Goal: Task Accomplishment & Management: Manage account settings

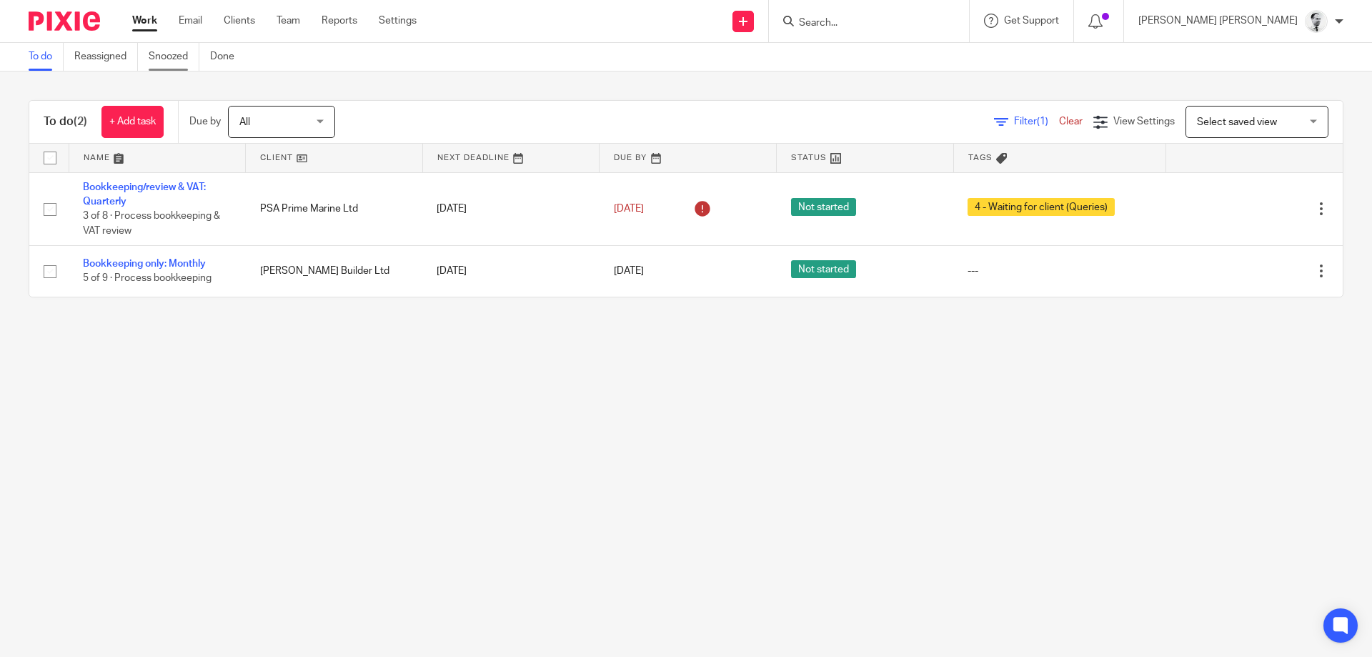
click at [171, 60] on link "Snoozed" at bounding box center [174, 57] width 51 height 28
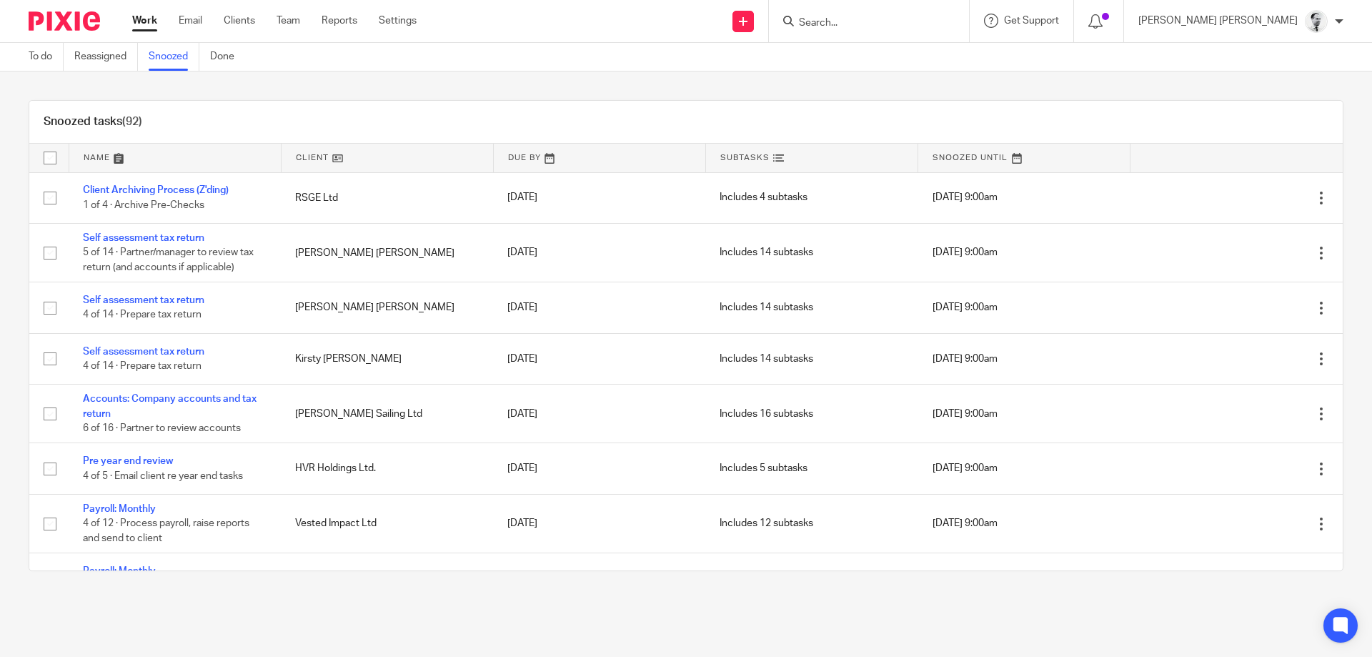
click at [99, 158] on link at bounding box center [175, 158] width 212 height 29
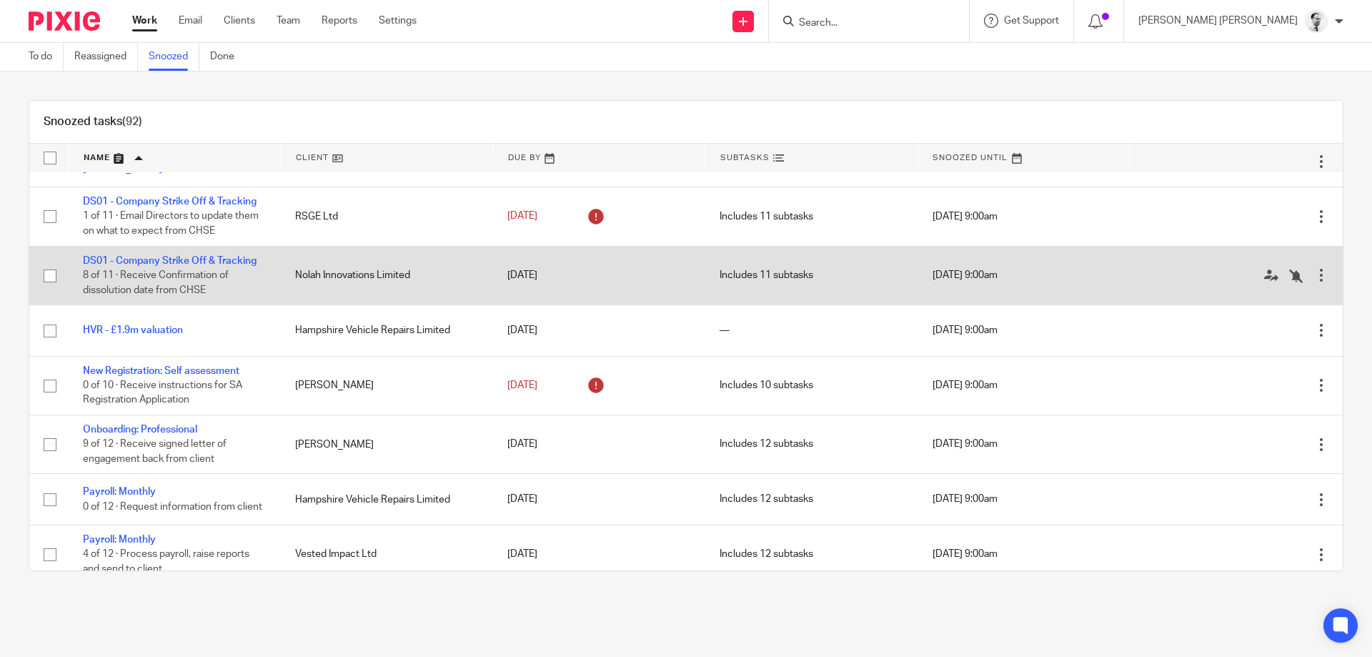
scroll to position [1981, 0]
click at [240, 267] on link "DS01 - Company Strike Off & Tracking" at bounding box center [170, 262] width 174 height 10
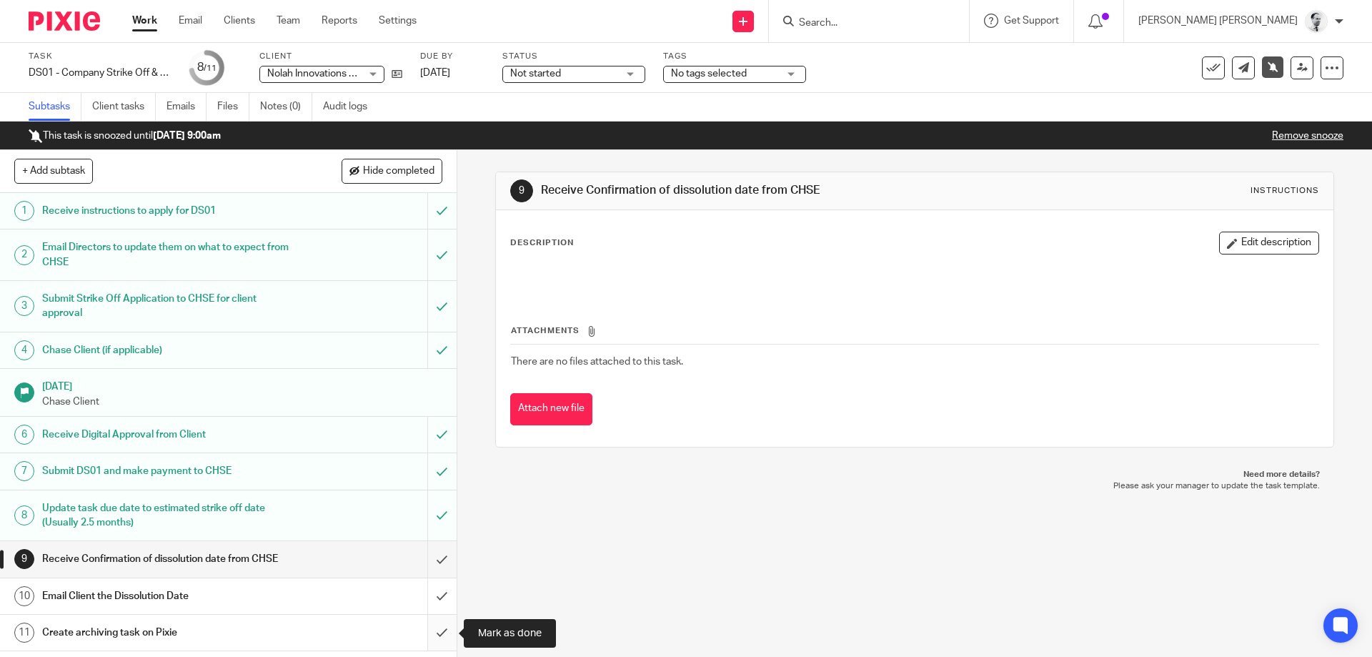
click at [442, 637] on input "submit" at bounding box center [228, 633] width 457 height 36
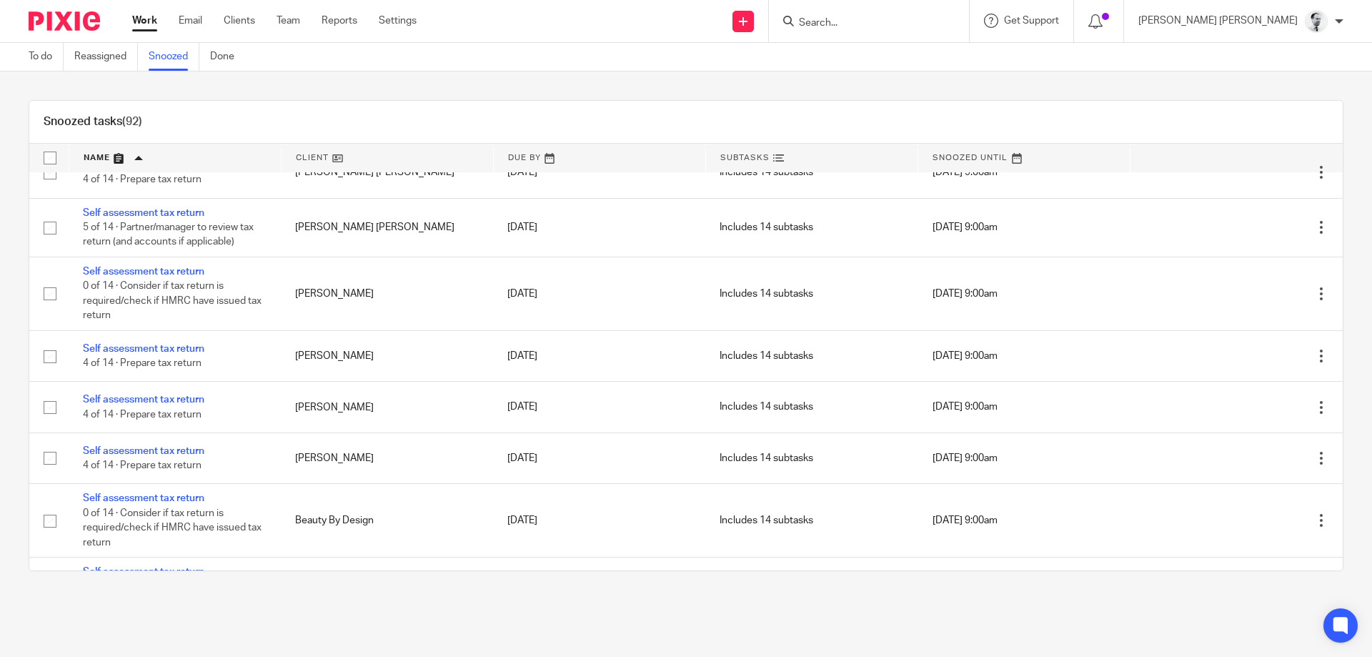
scroll to position [4322, 0]
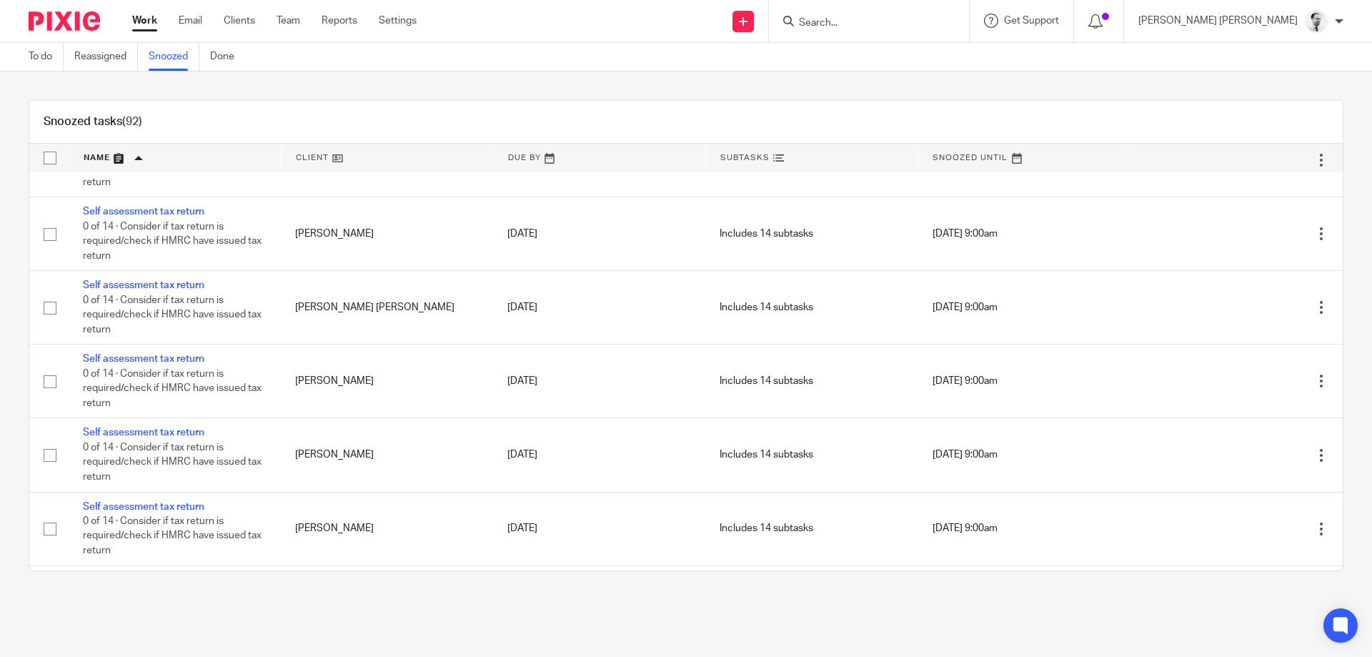
click at [133, 24] on link "Work" at bounding box center [144, 21] width 25 height 14
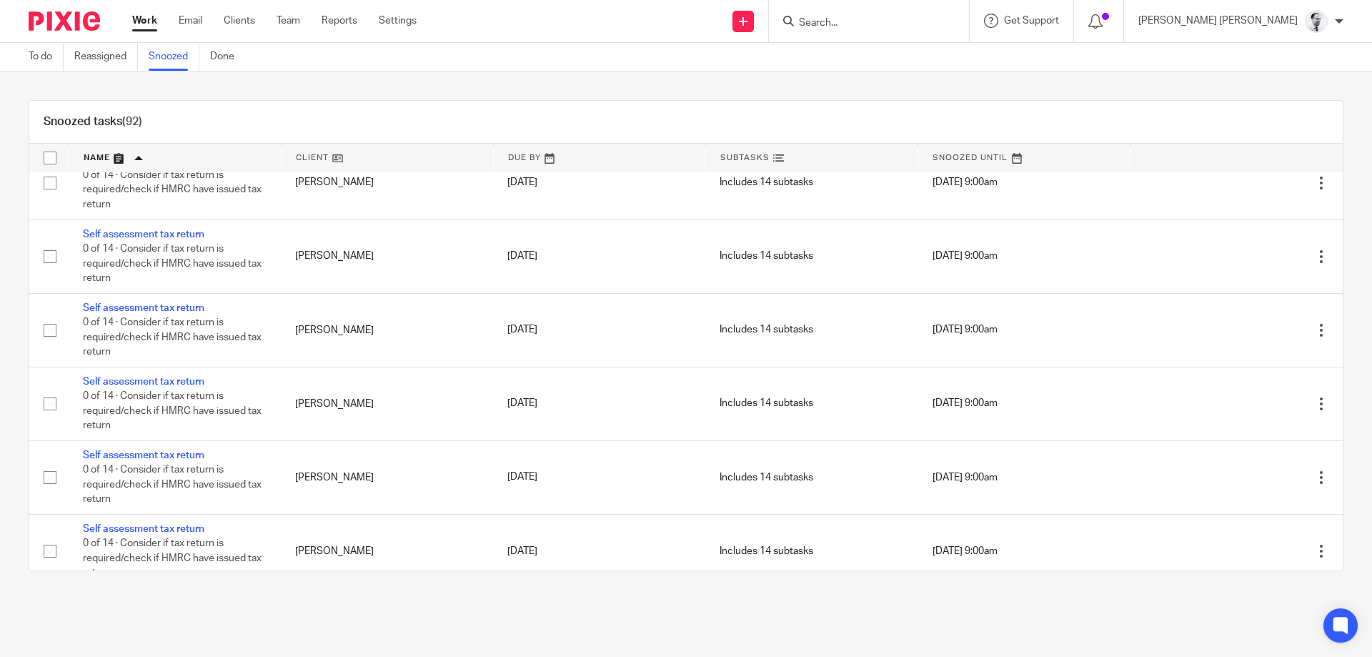
scroll to position [4742, 0]
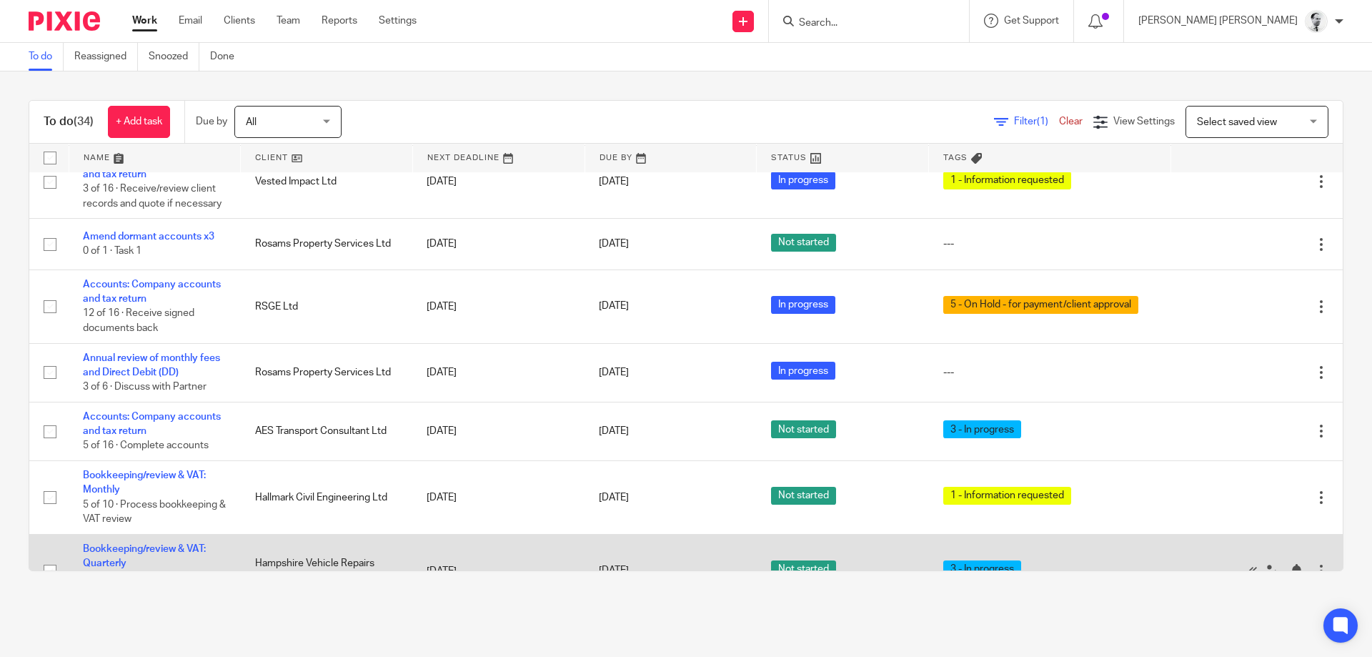
scroll to position [1720, 0]
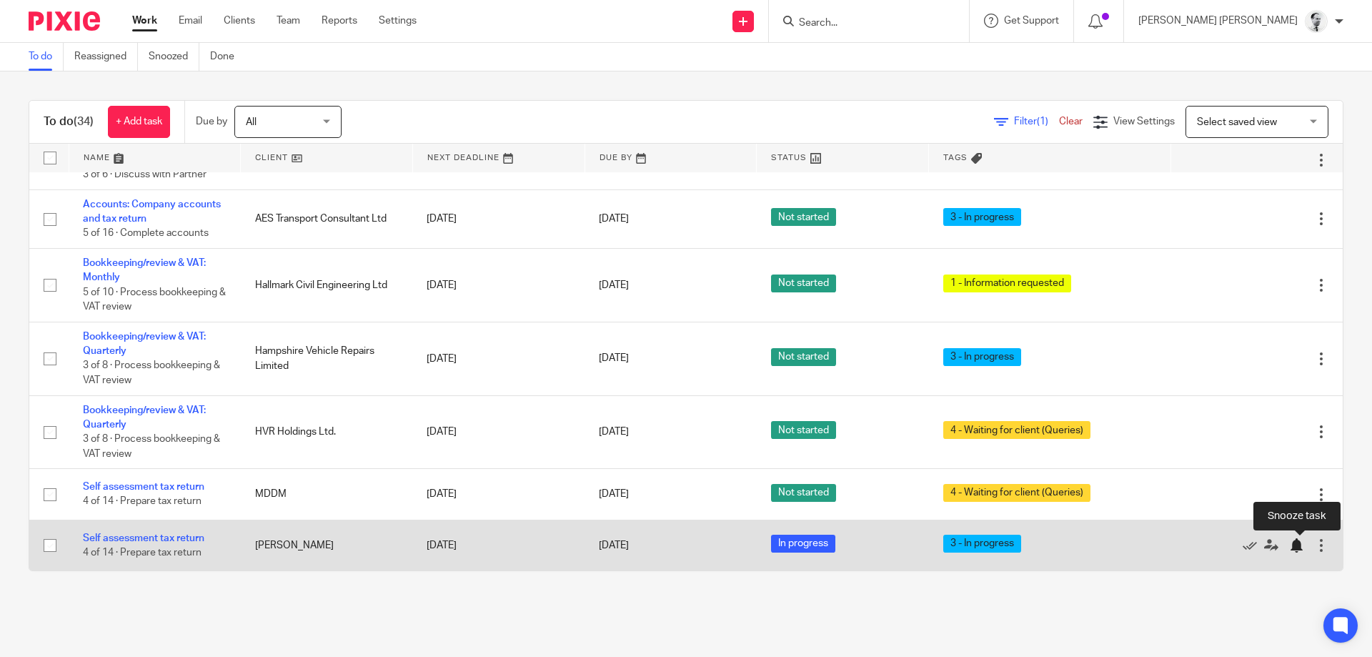
click at [1299, 546] on div at bounding box center [1296, 545] width 14 height 14
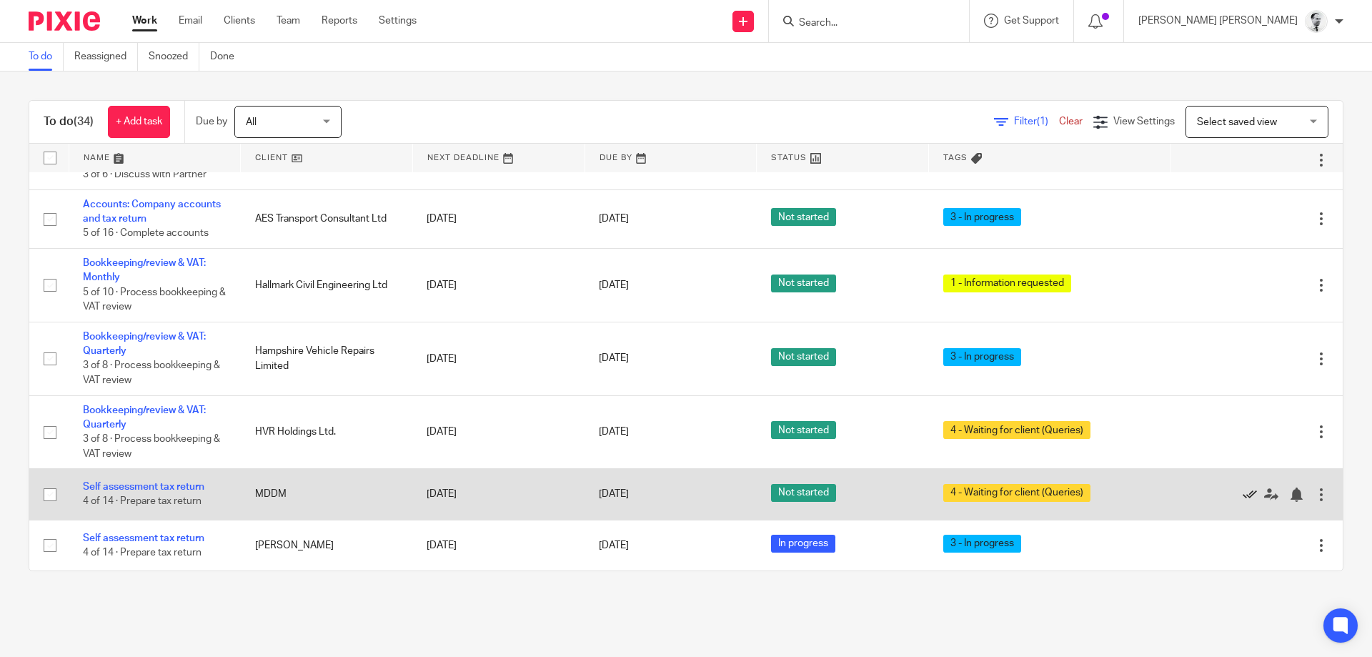
scroll to position [1669, 0]
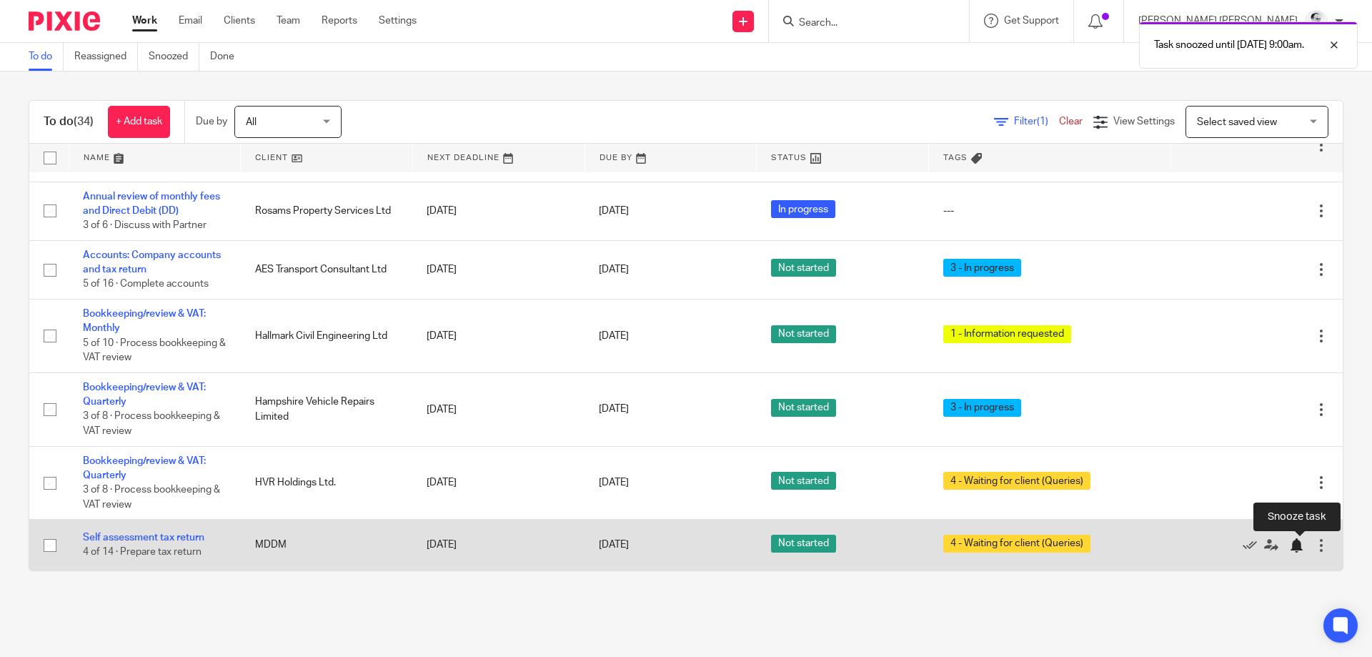
click at [1298, 550] on div at bounding box center [1296, 545] width 14 height 14
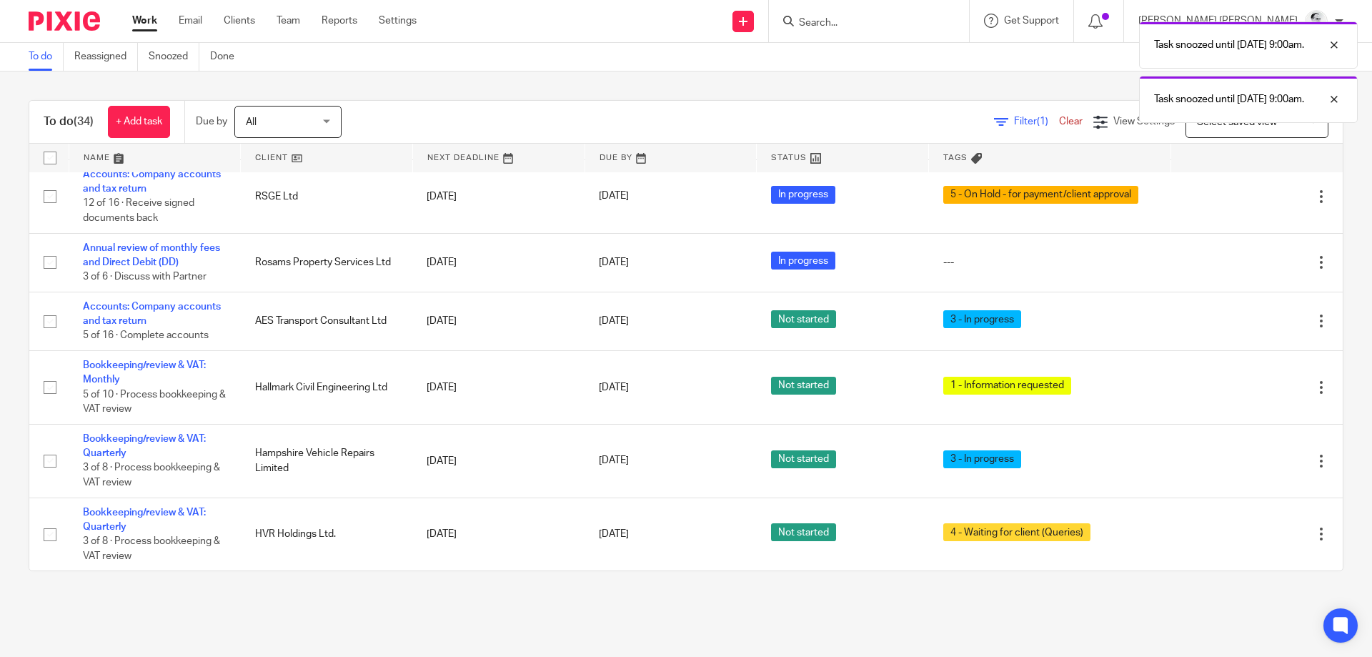
scroll to position [1618, 0]
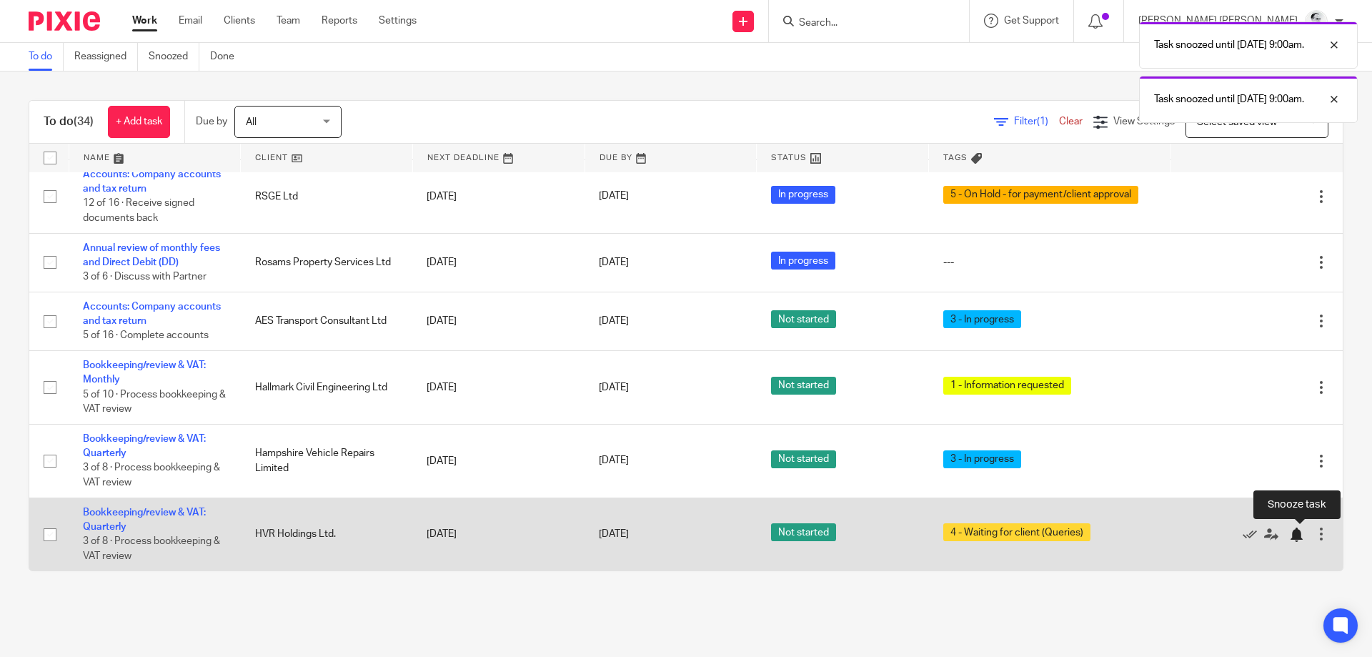
click at [1299, 534] on div at bounding box center [1296, 534] width 14 height 14
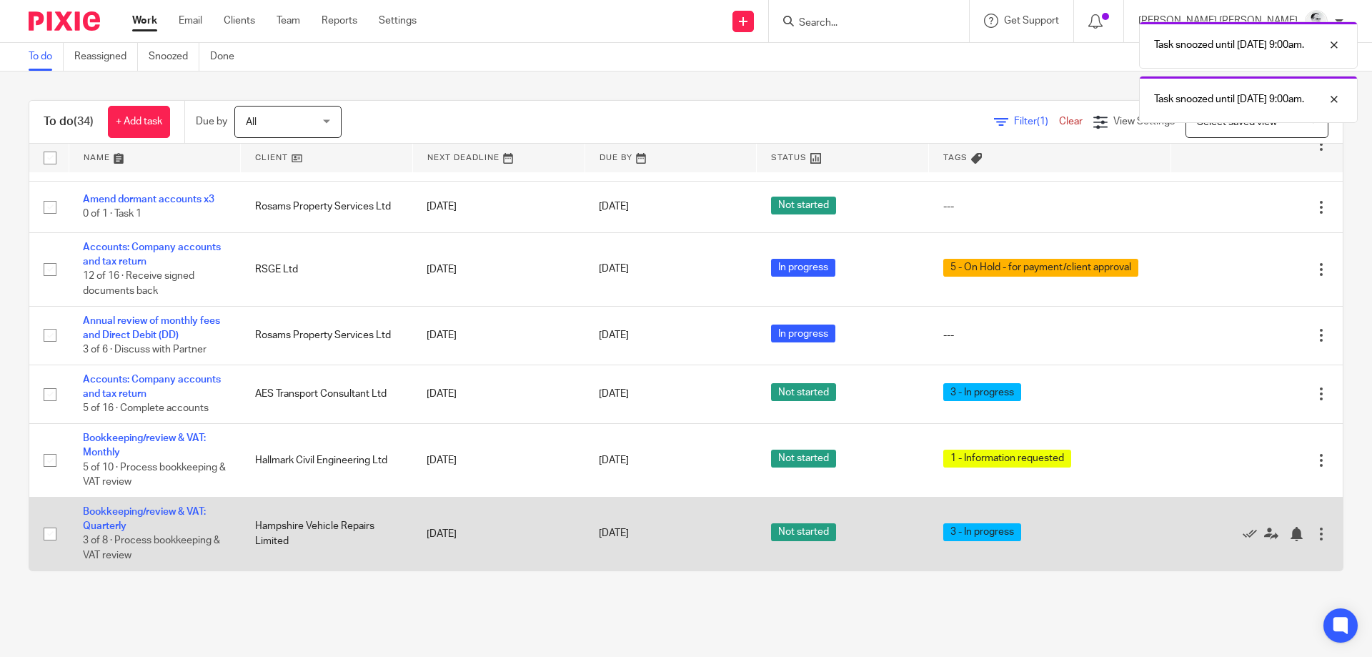
scroll to position [1544, 0]
click at [1296, 534] on div at bounding box center [1296, 534] width 14 height 14
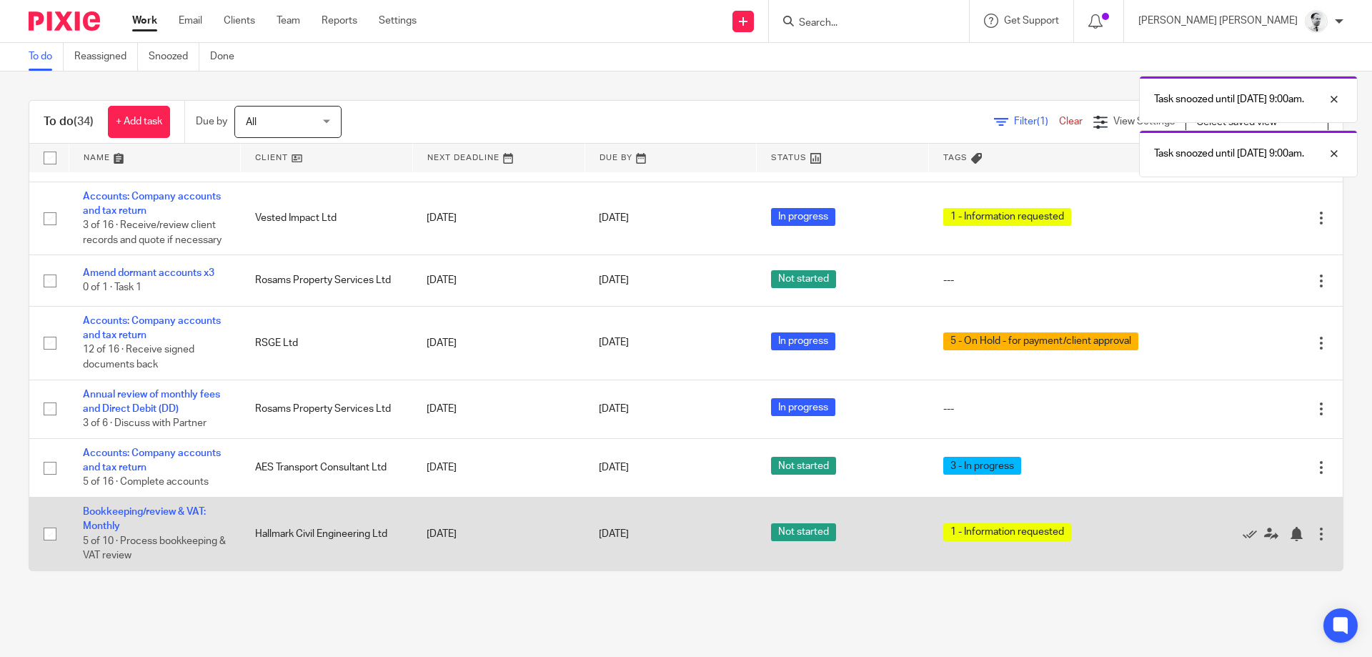
scroll to position [1470, 0]
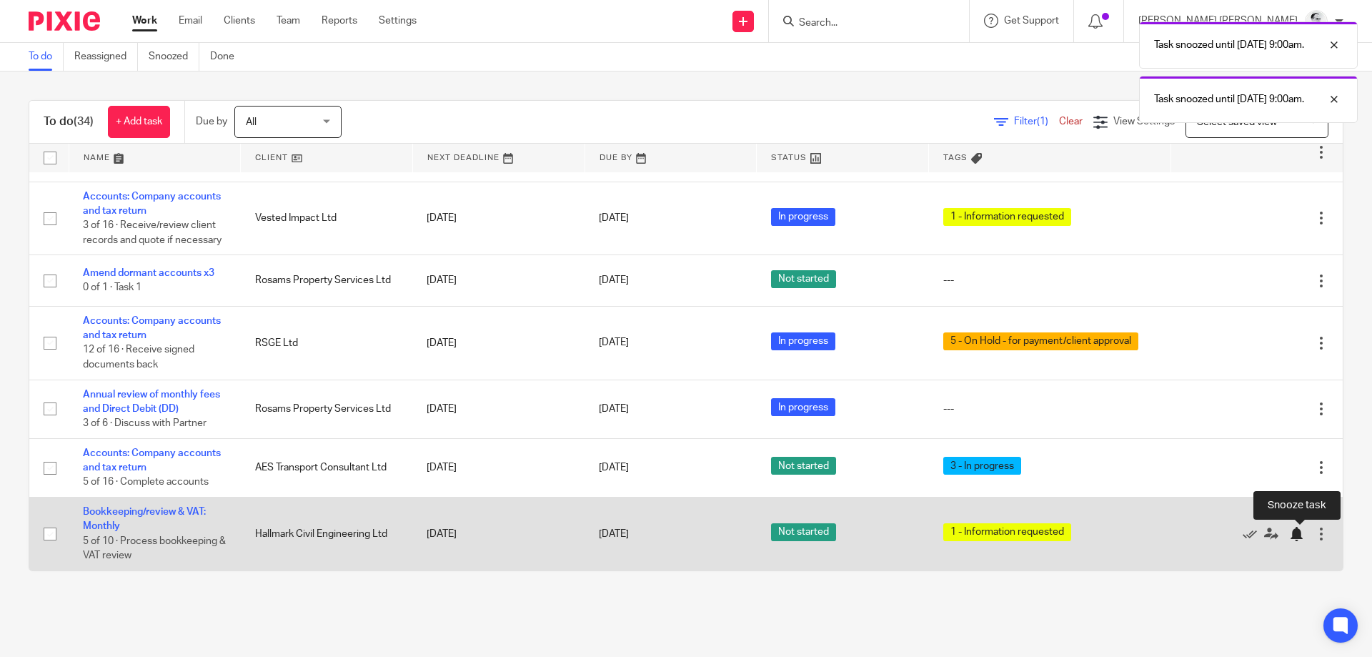
click at [1293, 537] on div at bounding box center [1296, 534] width 14 height 14
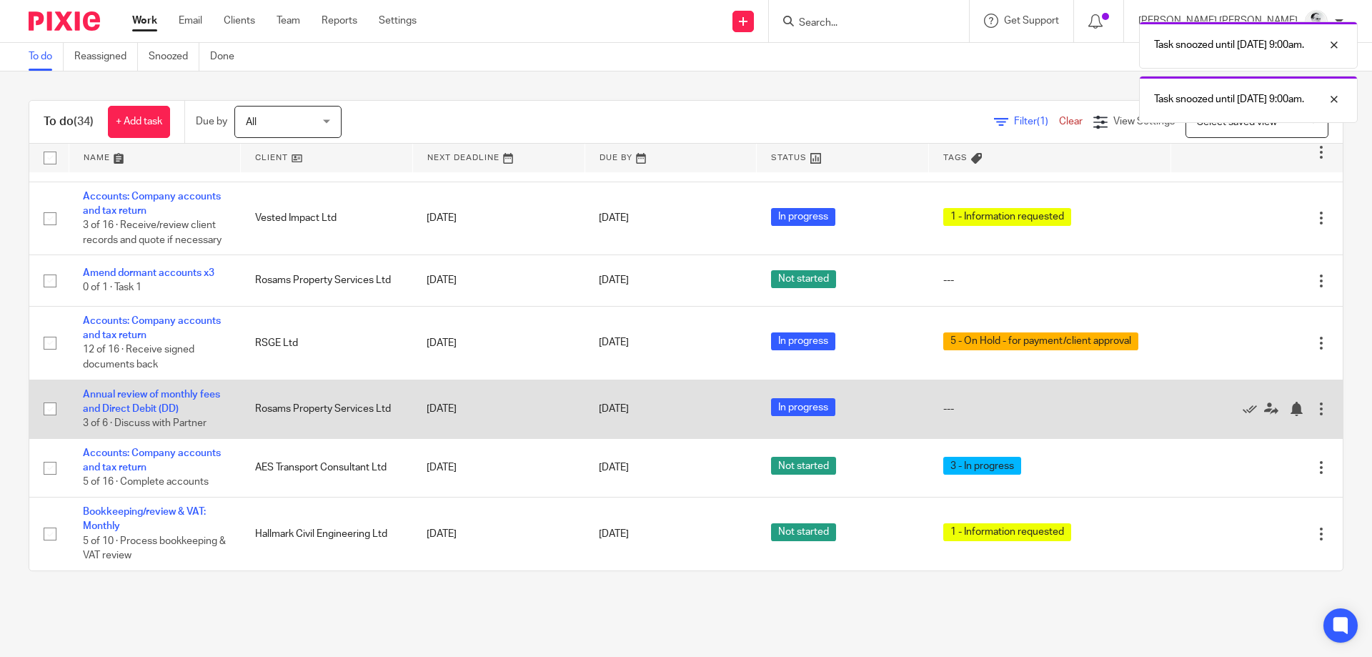
scroll to position [1396, 0]
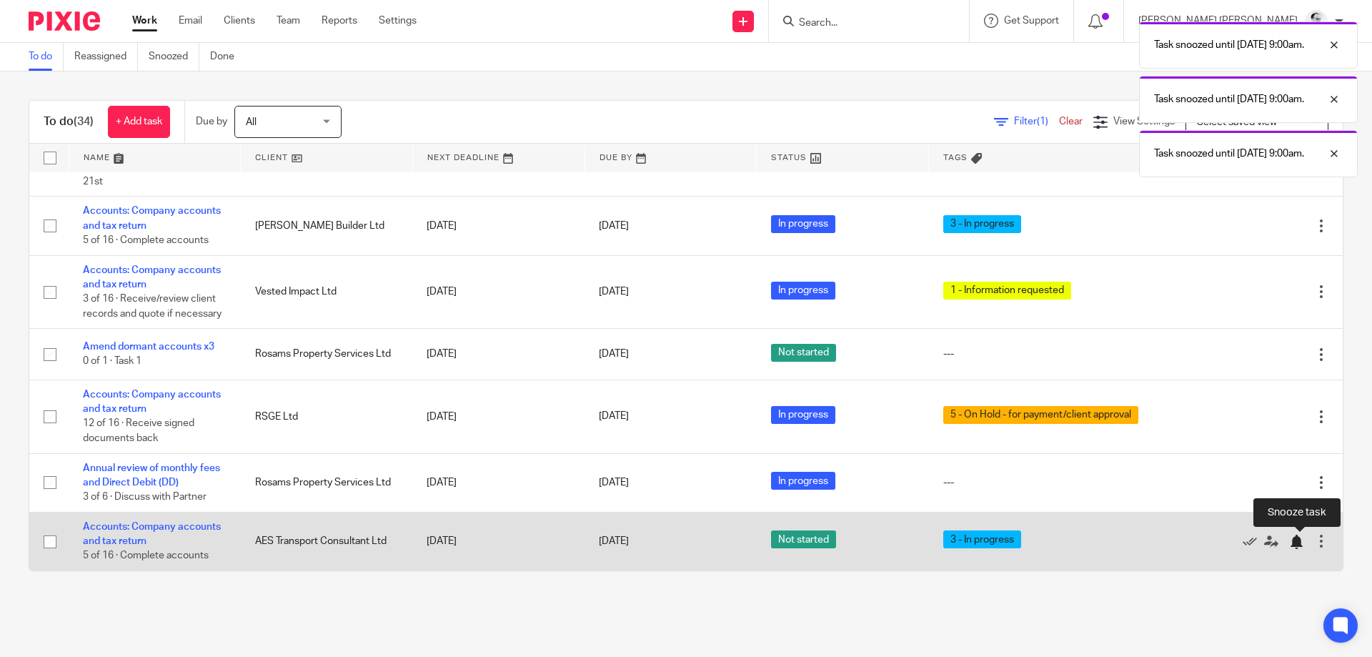
click at [1296, 539] on div at bounding box center [1296, 541] width 14 height 14
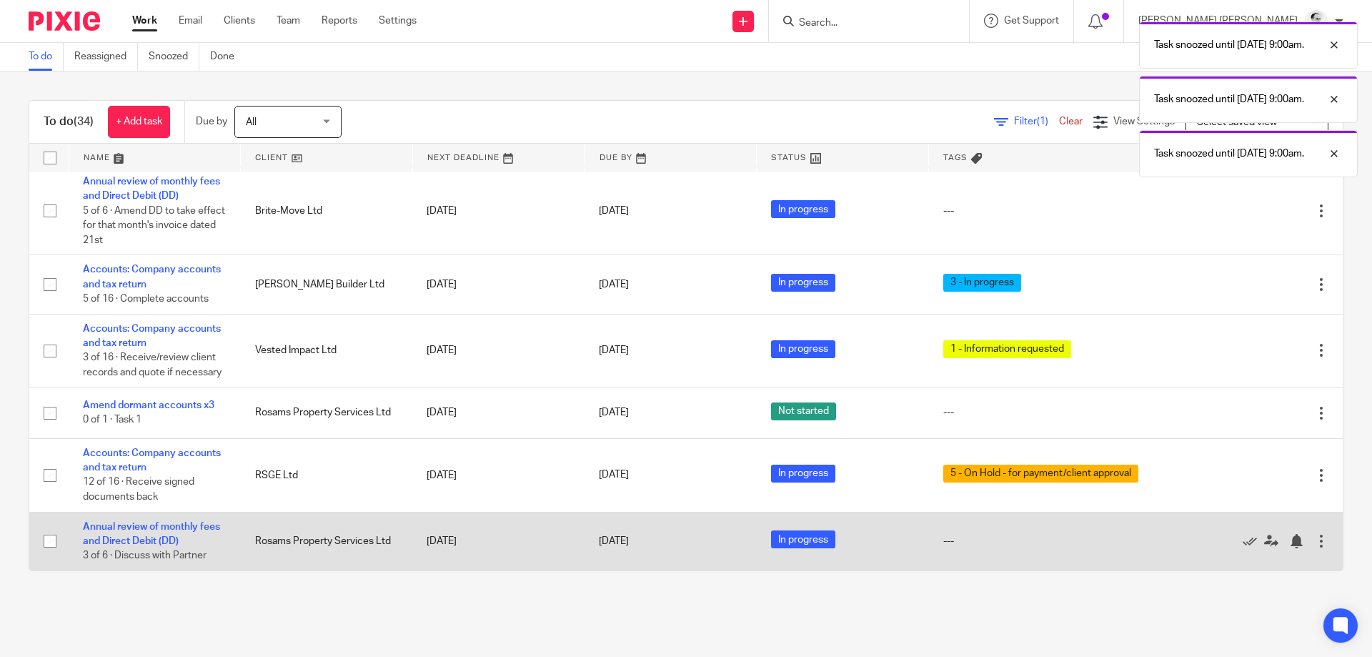
scroll to position [1338, 0]
click at [1296, 539] on div at bounding box center [1296, 541] width 14 height 14
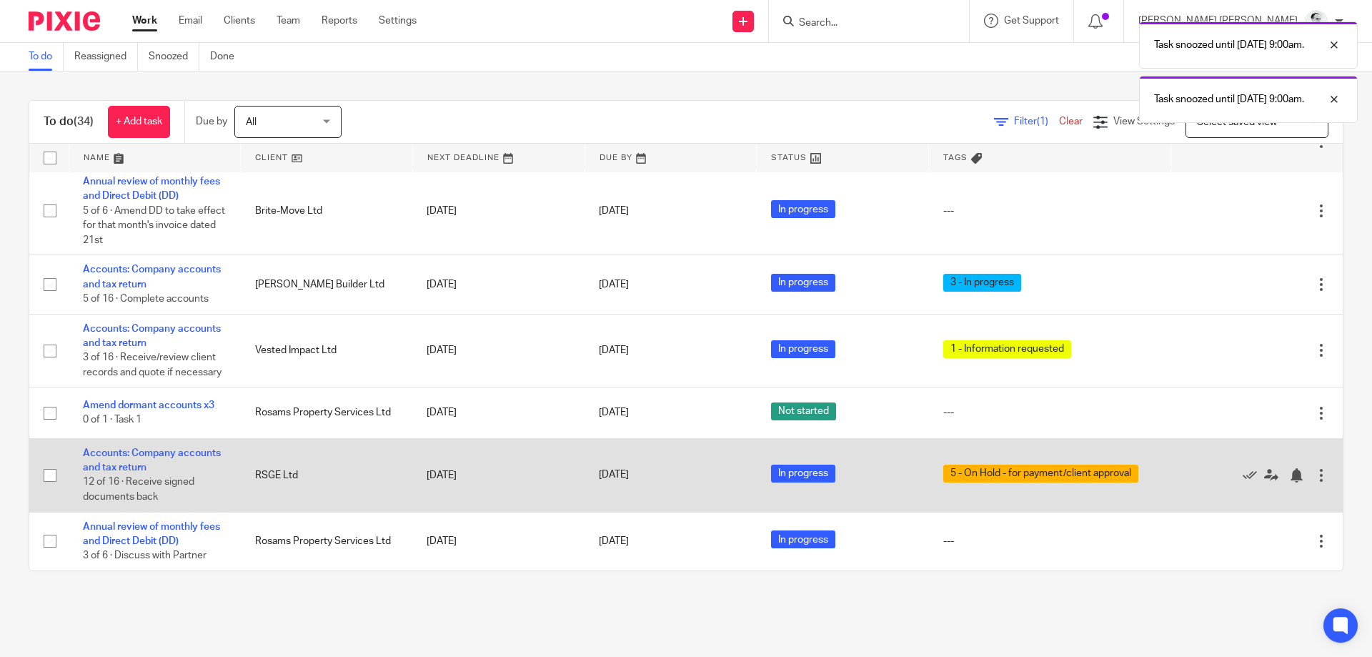
scroll to position [1278, 0]
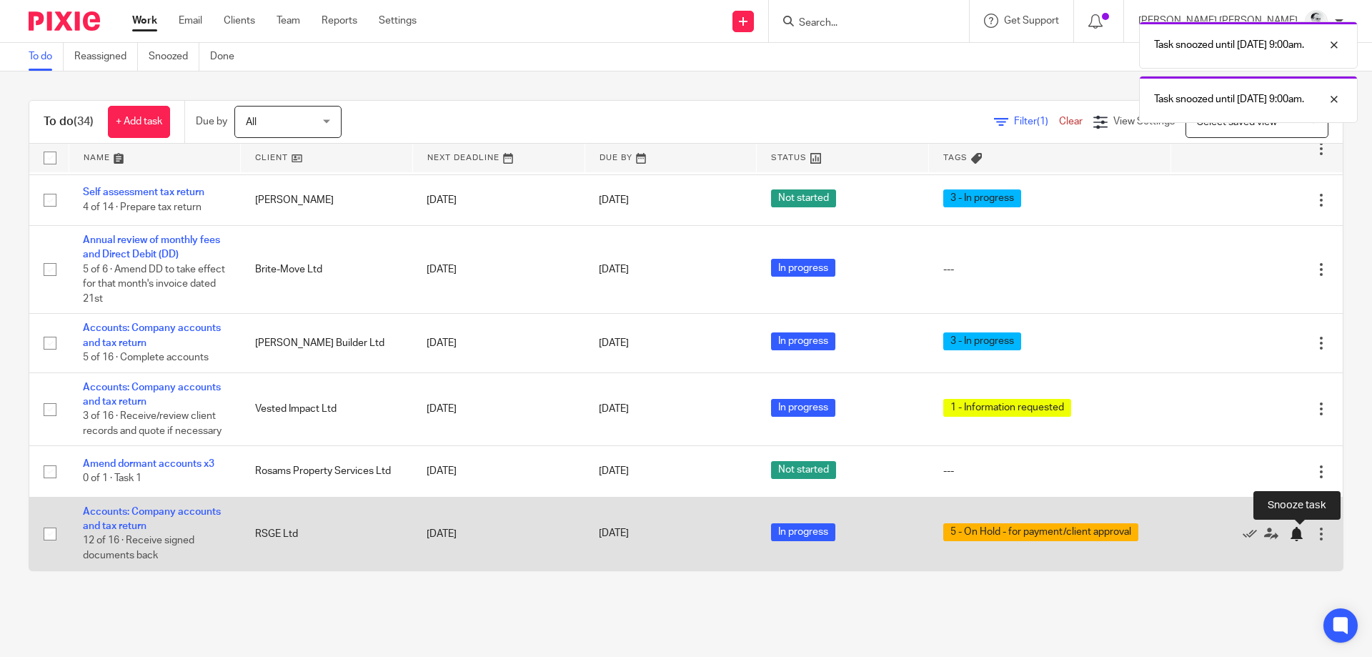
click at [1296, 534] on div at bounding box center [1296, 534] width 14 height 14
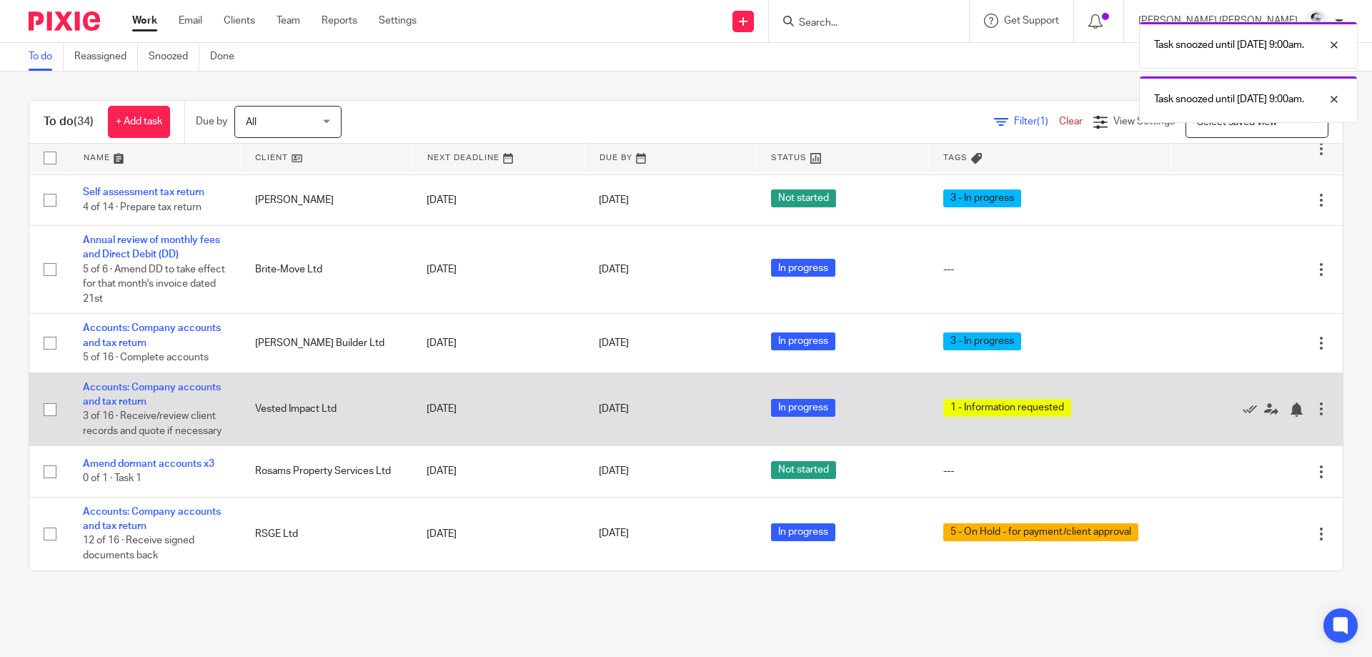
scroll to position [1205, 0]
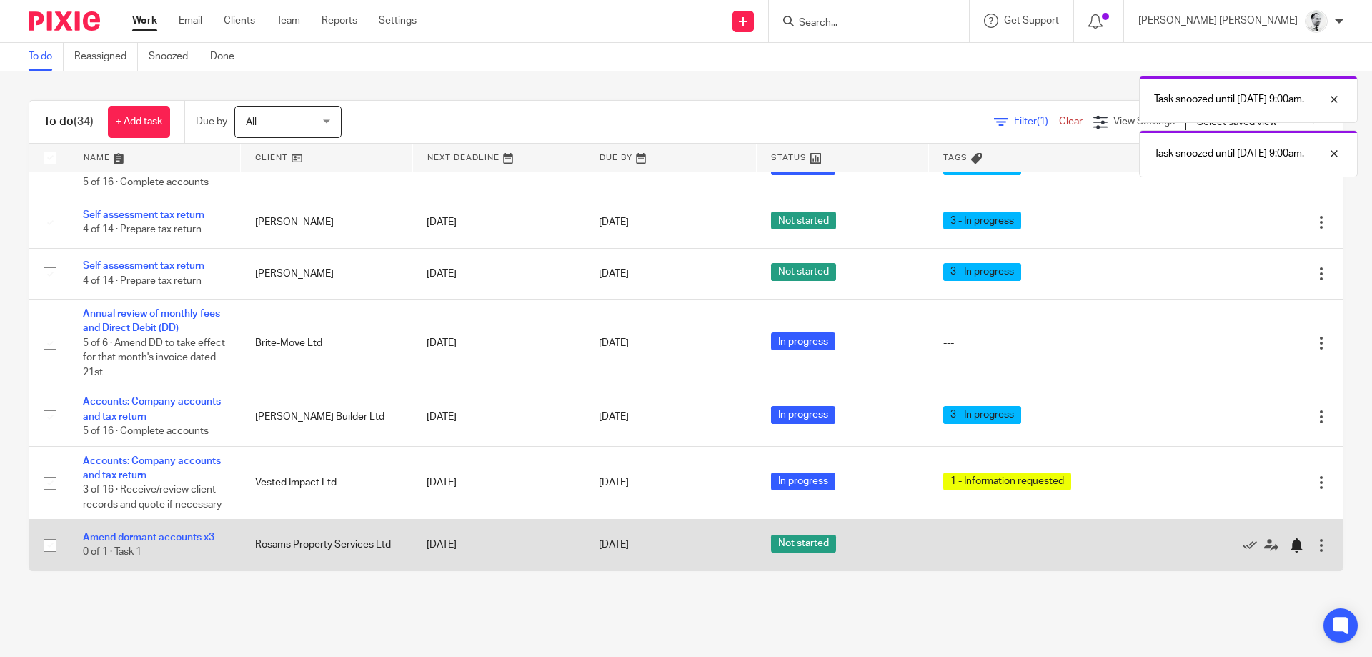
click at [1298, 541] on div at bounding box center [1296, 545] width 14 height 14
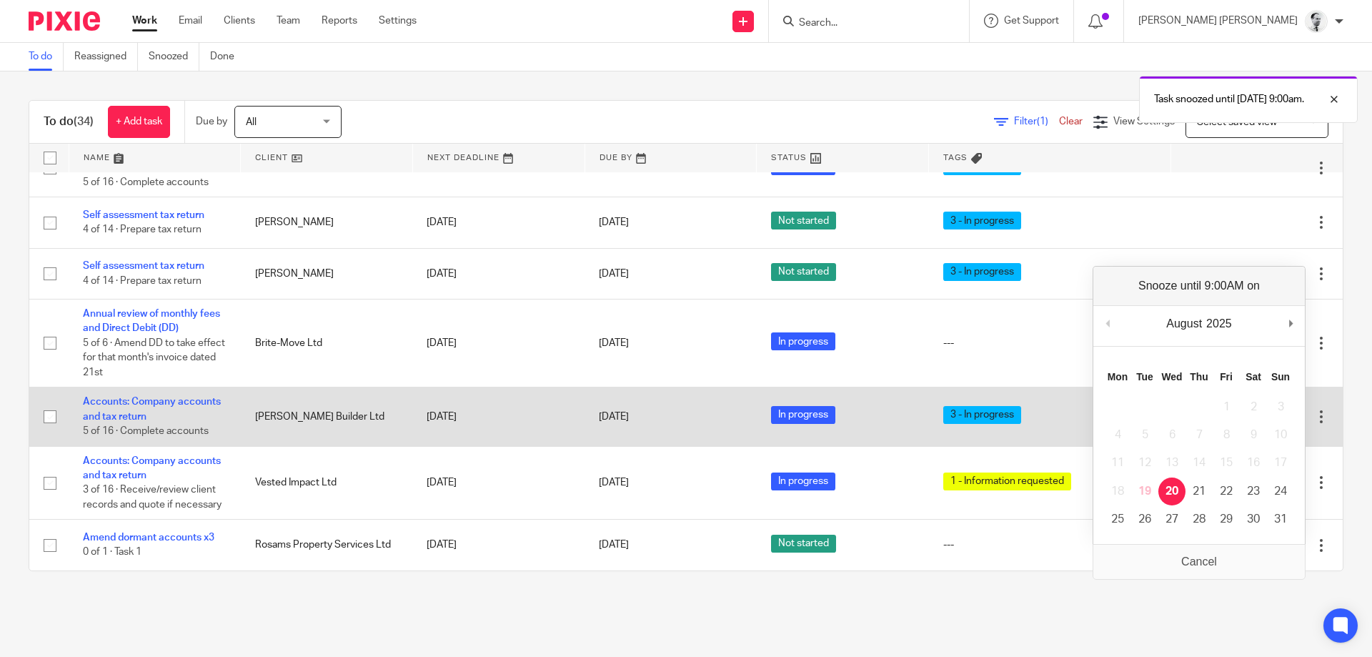
scroll to position [1154, 0]
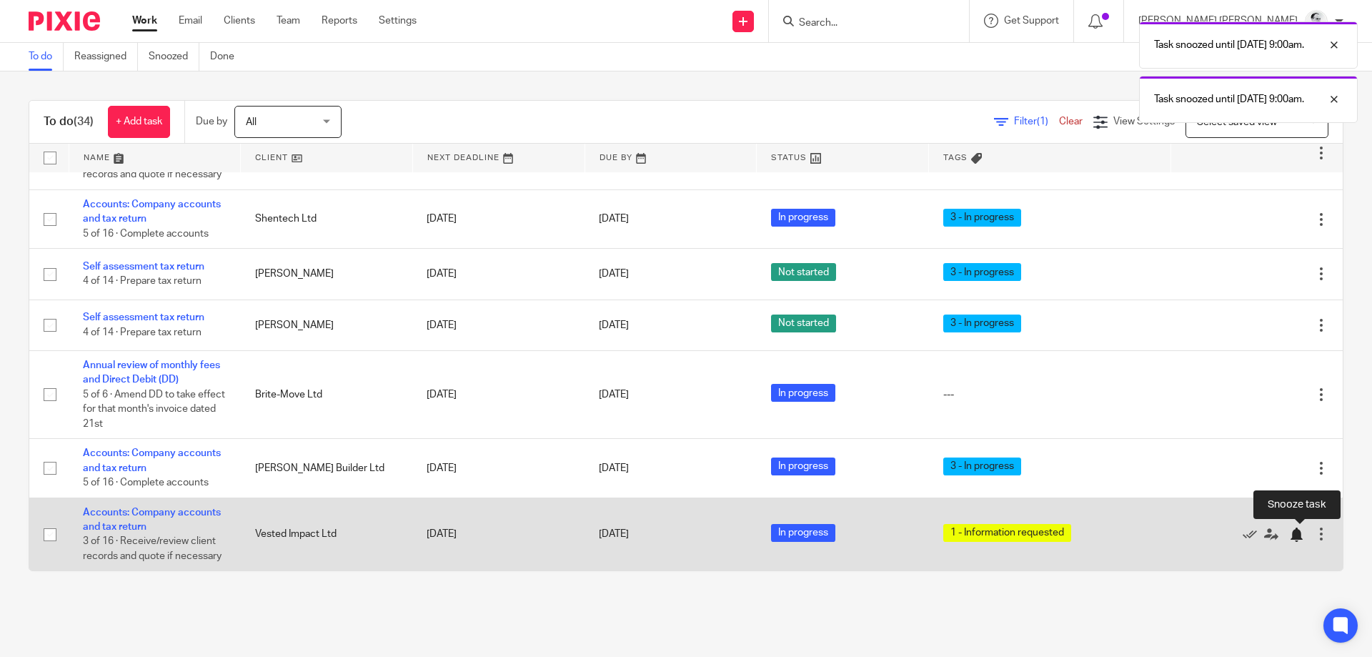
click at [1303, 533] on div at bounding box center [1299, 534] width 21 height 14
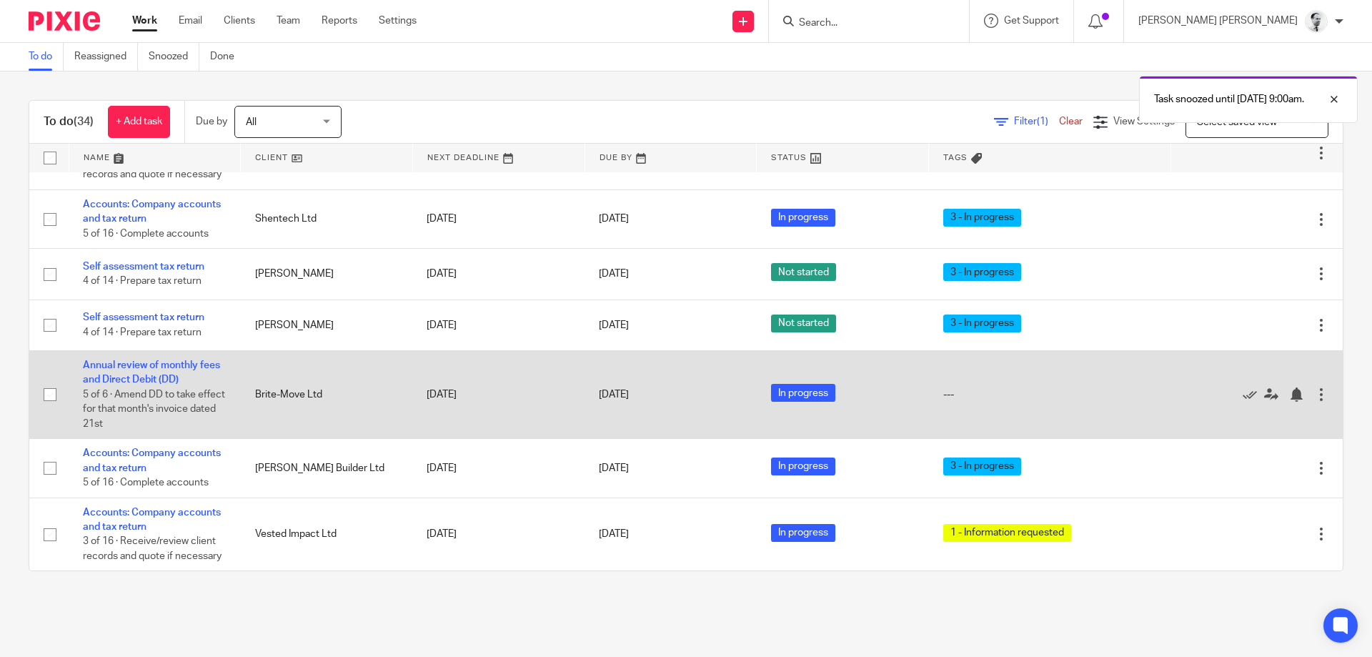
scroll to position [1080, 0]
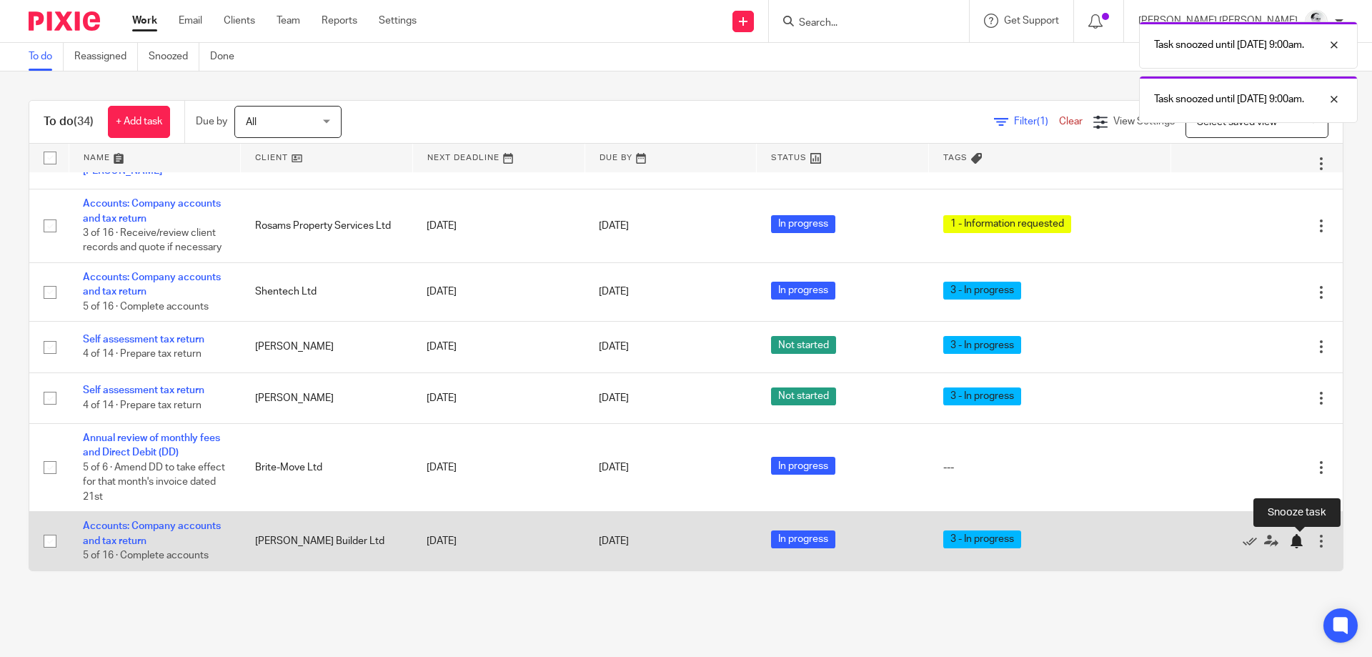
click at [1293, 537] on div at bounding box center [1296, 541] width 14 height 14
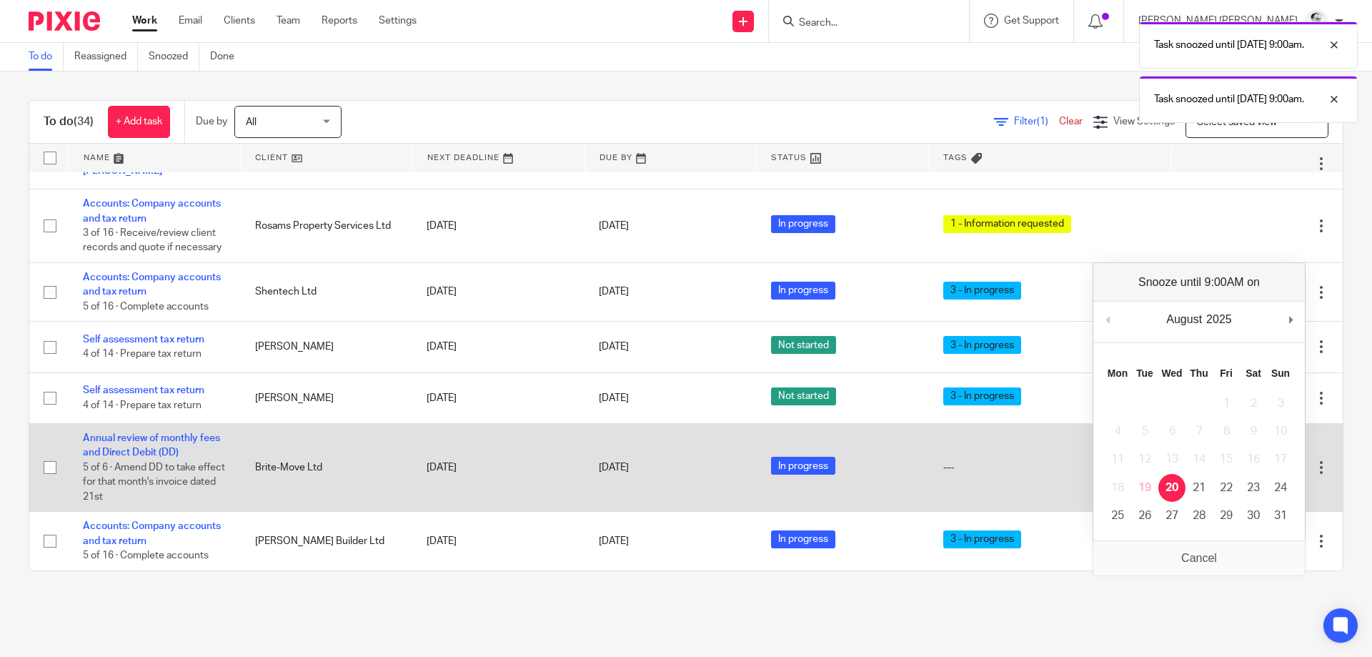
scroll to position [1021, 0]
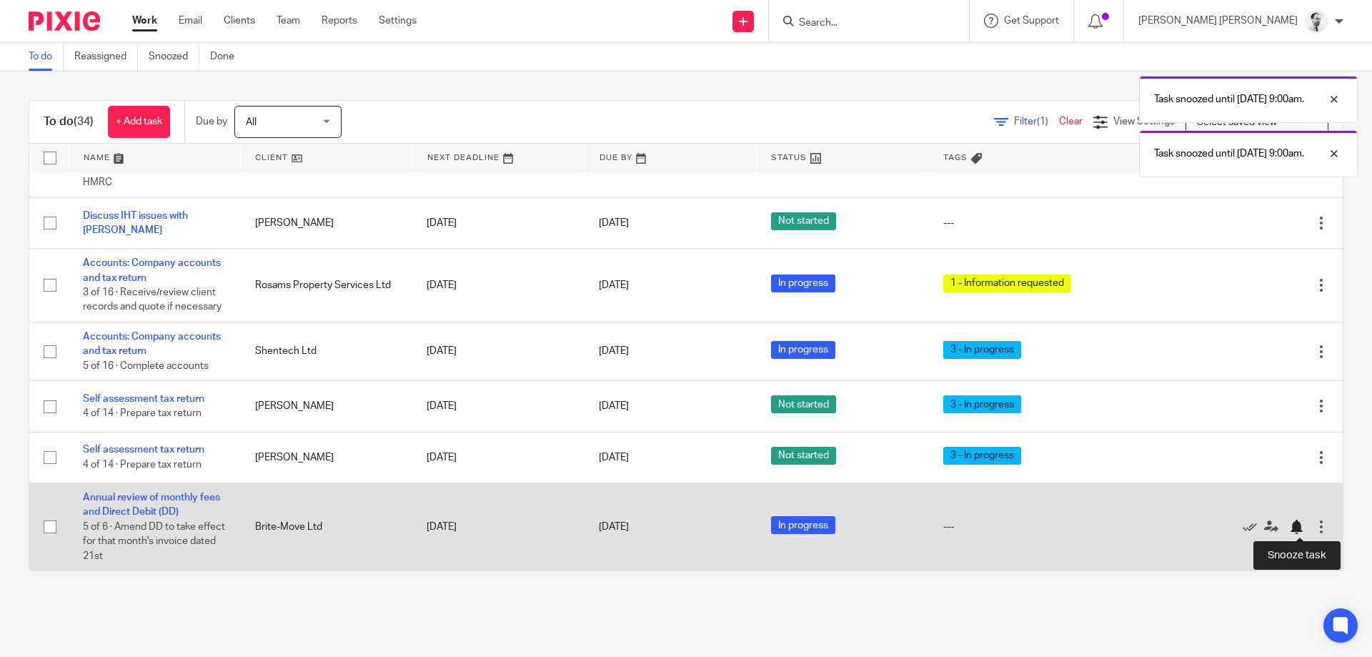
click at [1296, 523] on div at bounding box center [1296, 526] width 14 height 14
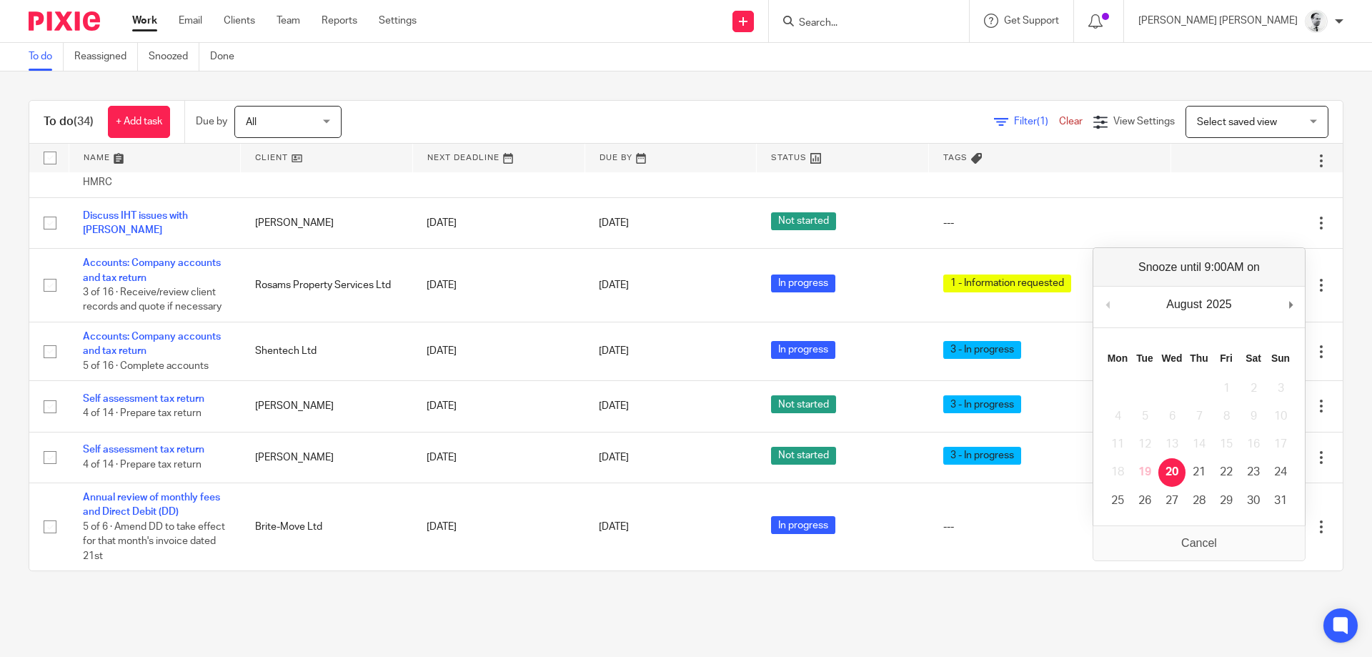
scroll to position [933, 0]
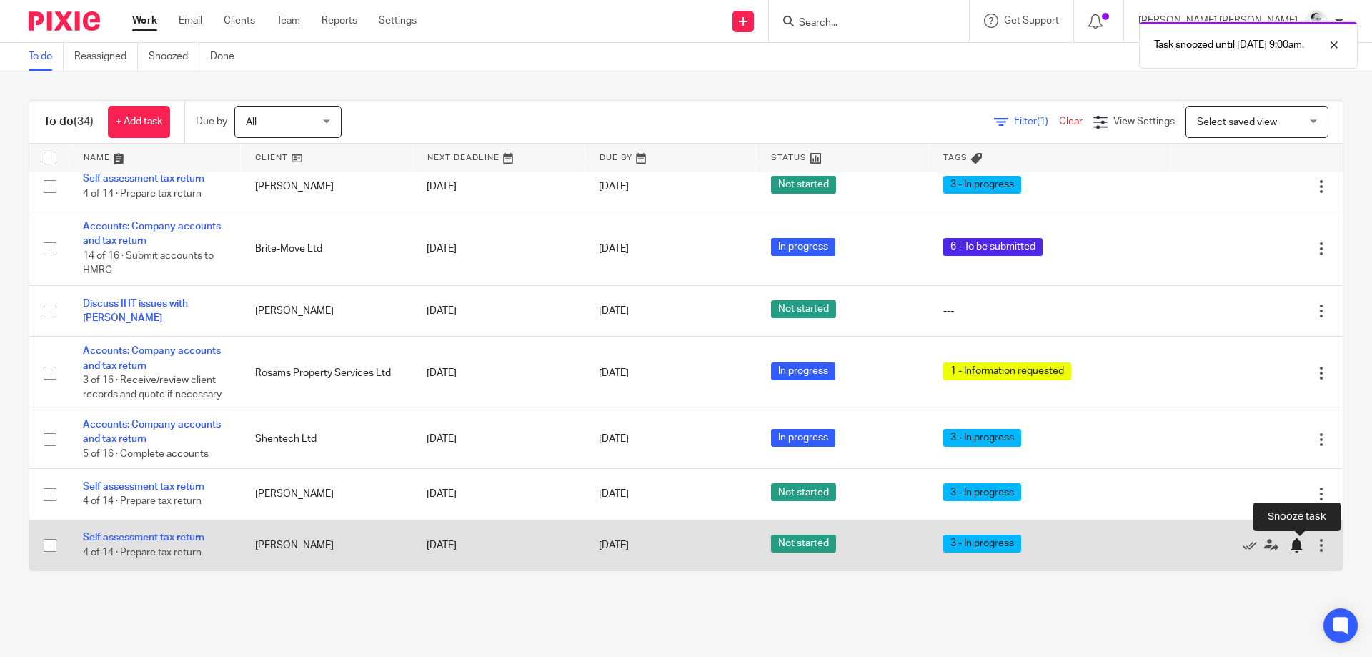
click at [1295, 547] on div at bounding box center [1296, 545] width 14 height 14
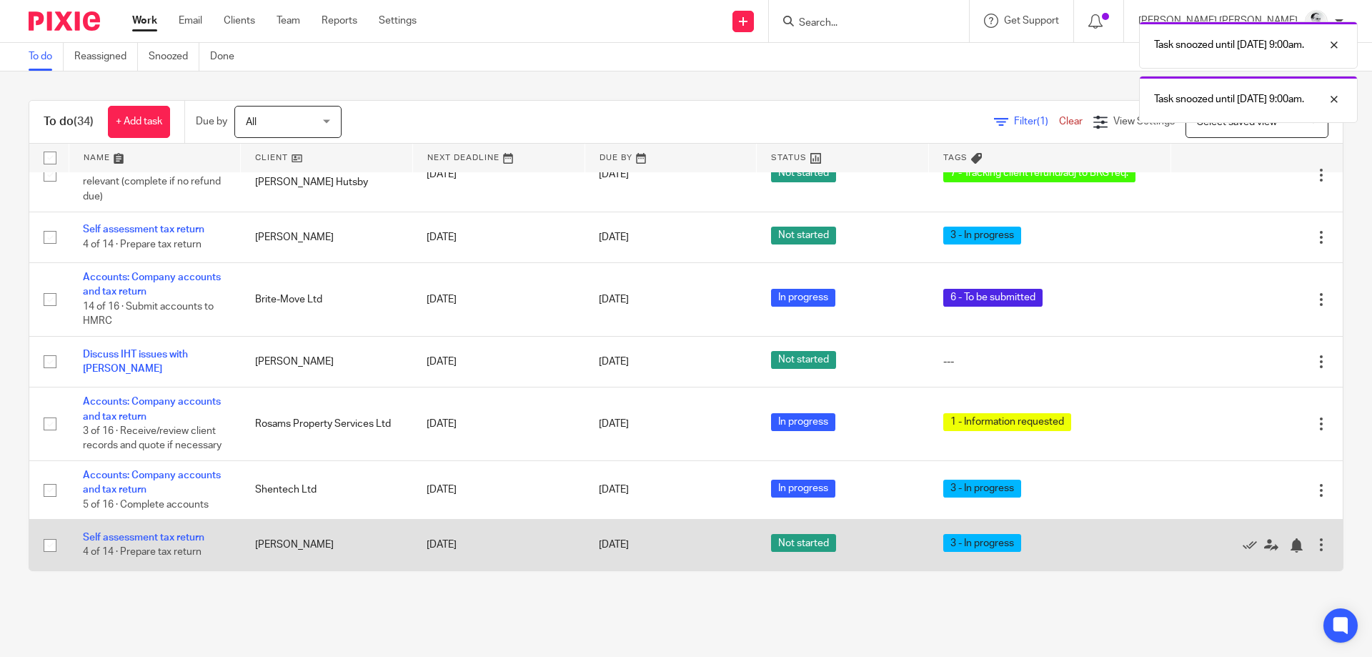
scroll to position [882, 0]
click at [1295, 547] on div at bounding box center [1296, 545] width 14 height 14
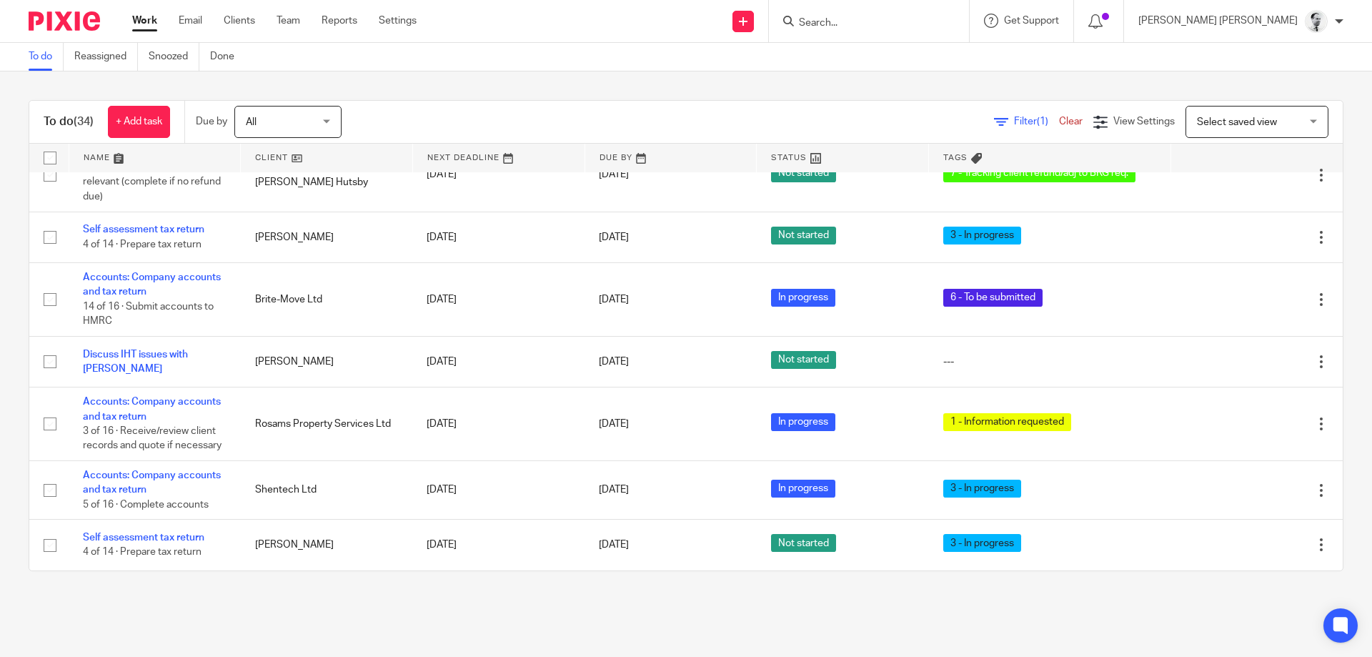
scroll to position [830, 0]
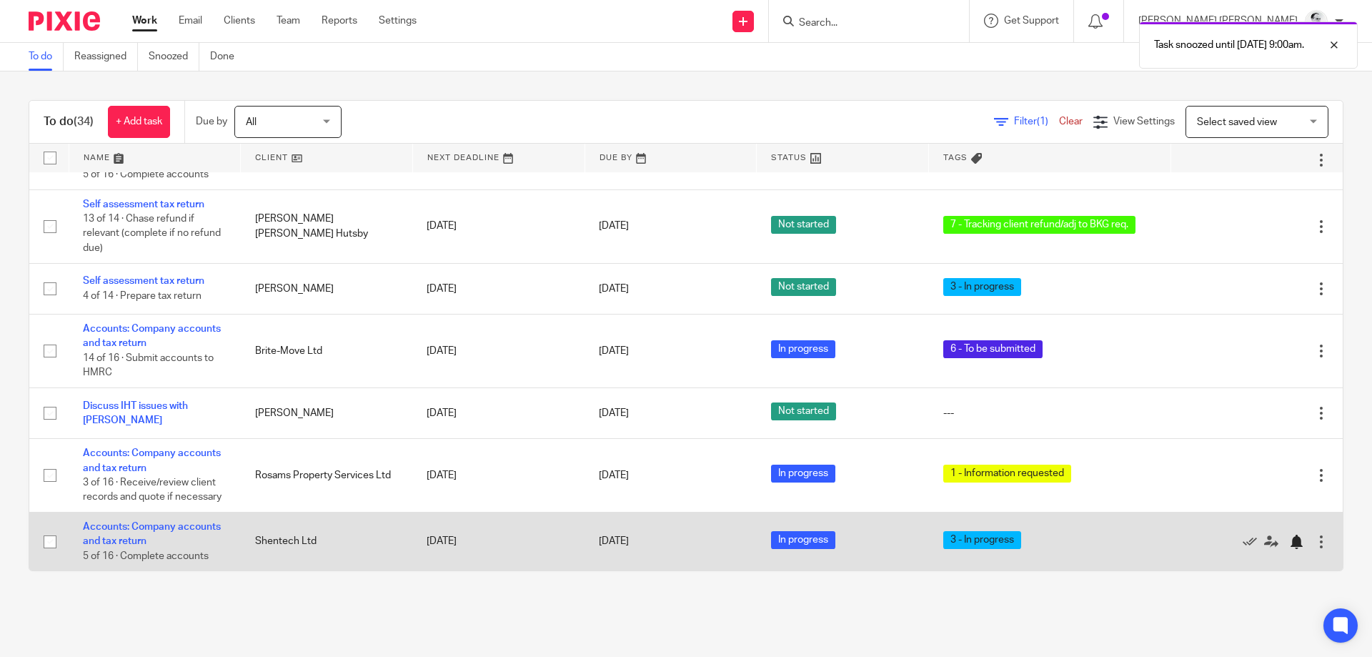
click at [1293, 538] on div at bounding box center [1296, 541] width 14 height 14
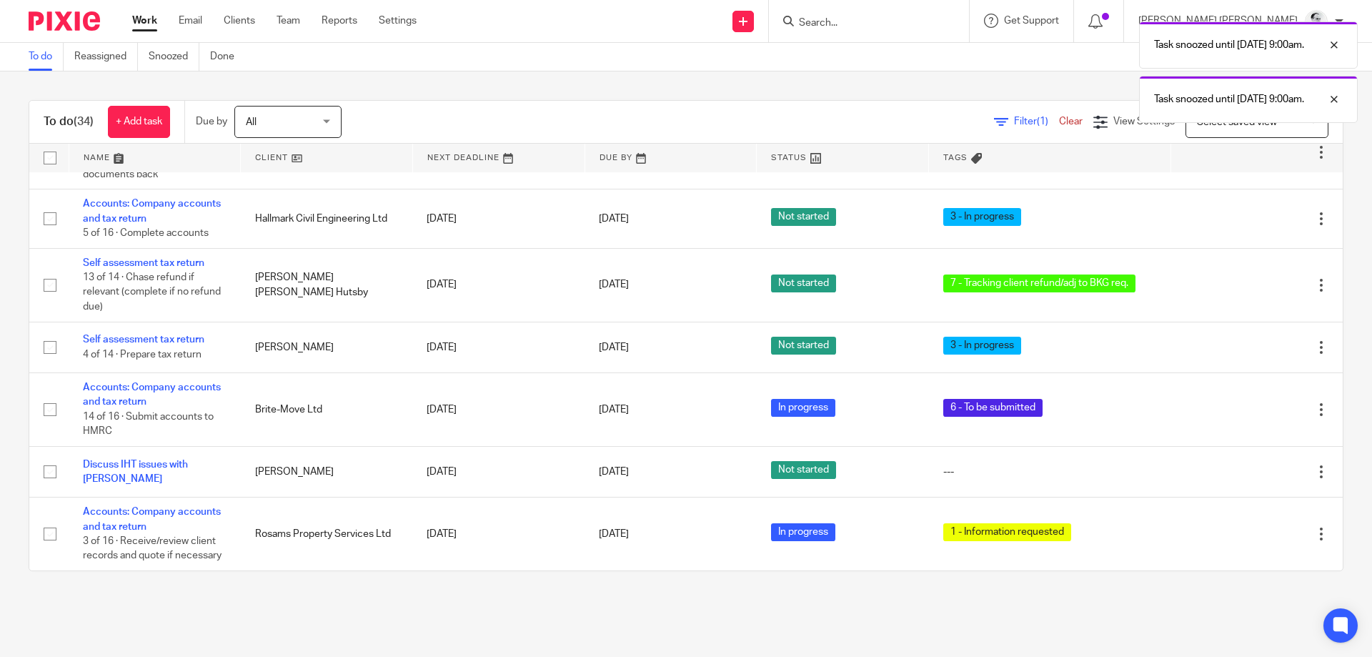
scroll to position [772, 0]
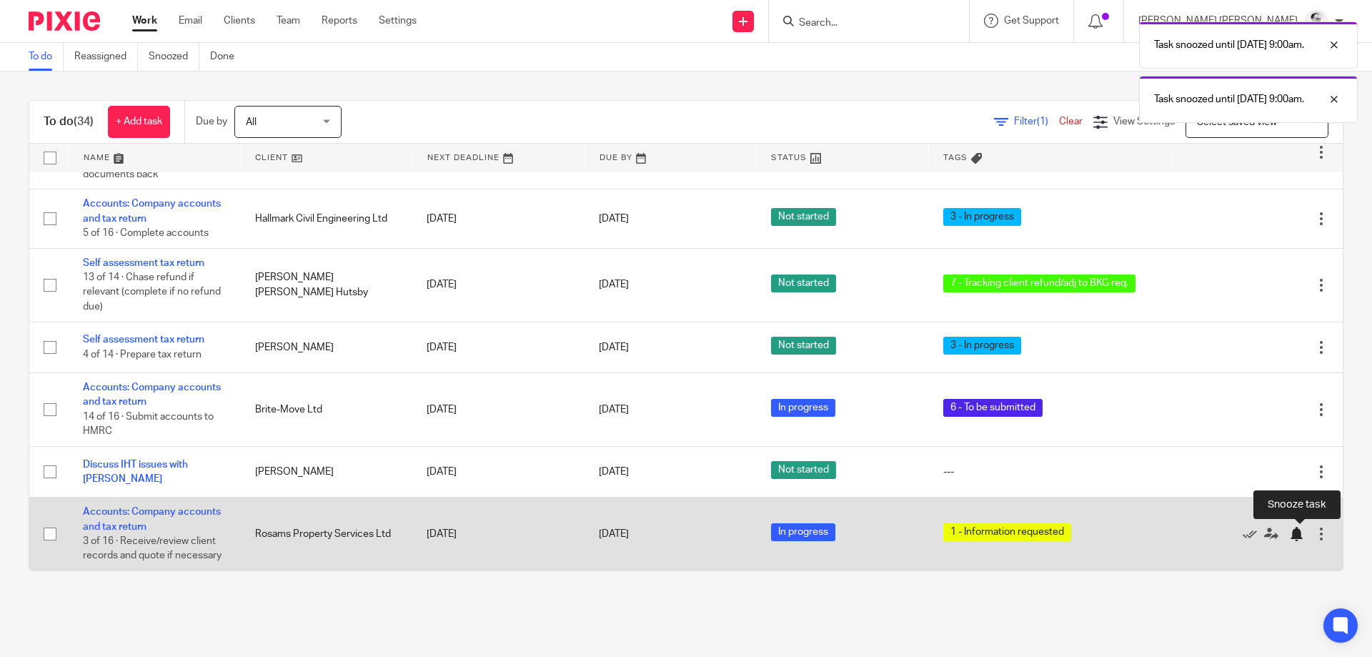
click at [1305, 534] on div at bounding box center [1299, 534] width 21 height 14
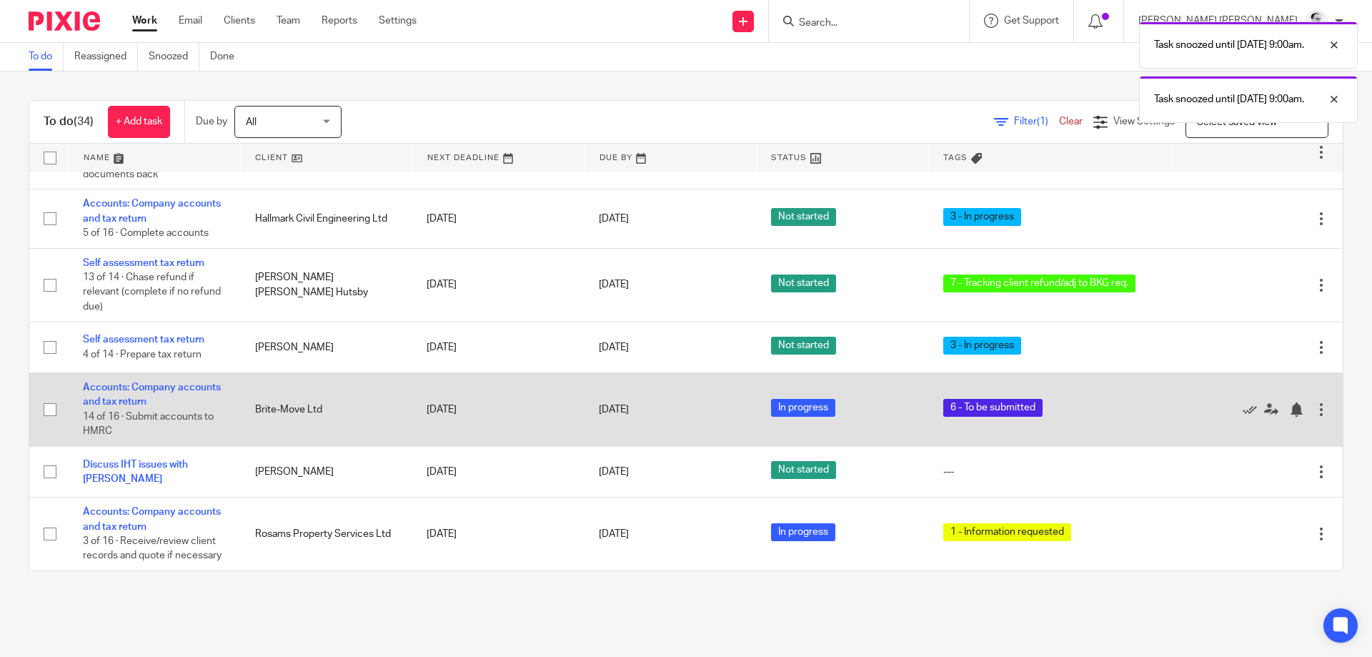
scroll to position [697, 0]
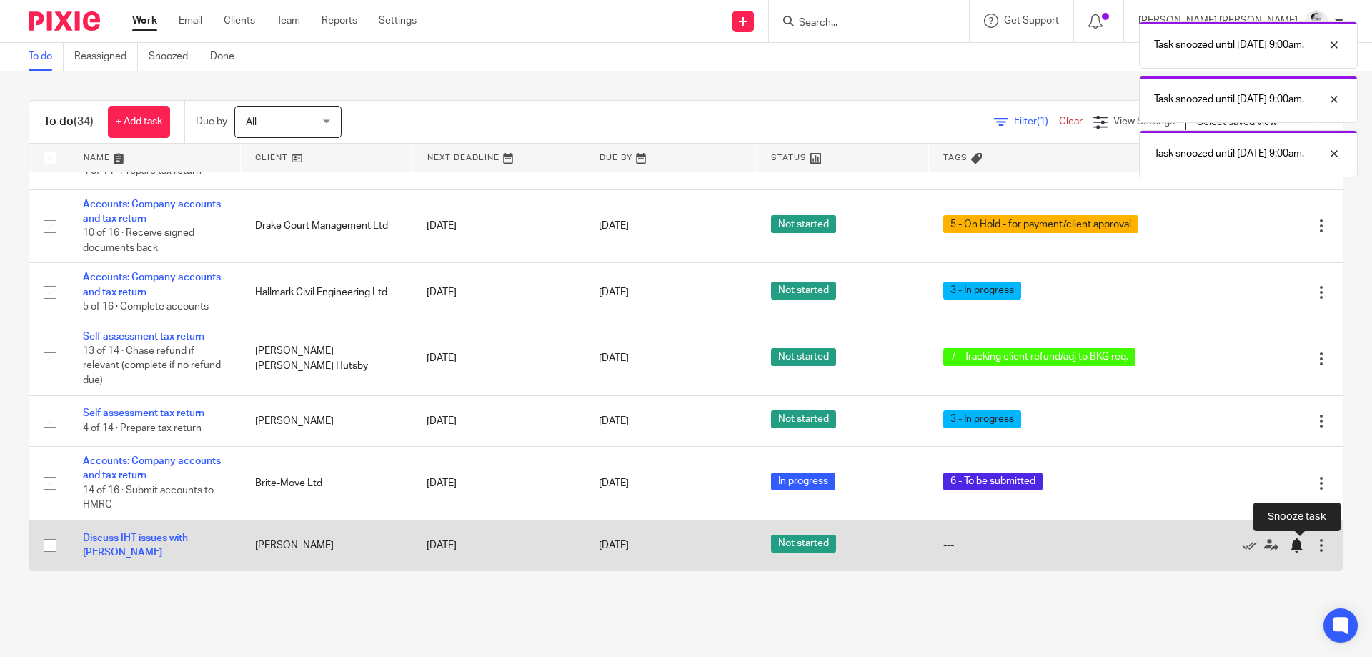
click at [1298, 546] on div at bounding box center [1296, 545] width 14 height 14
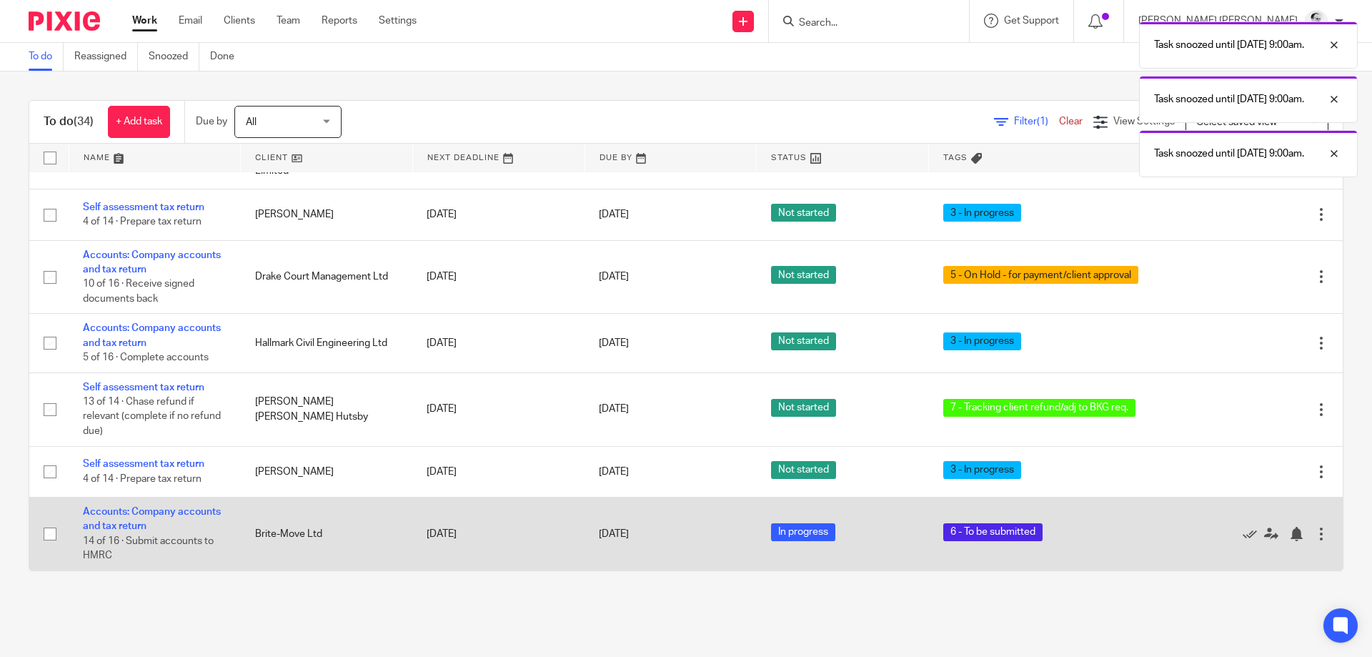
scroll to position [647, 0]
click at [1299, 534] on div at bounding box center [1296, 534] width 14 height 14
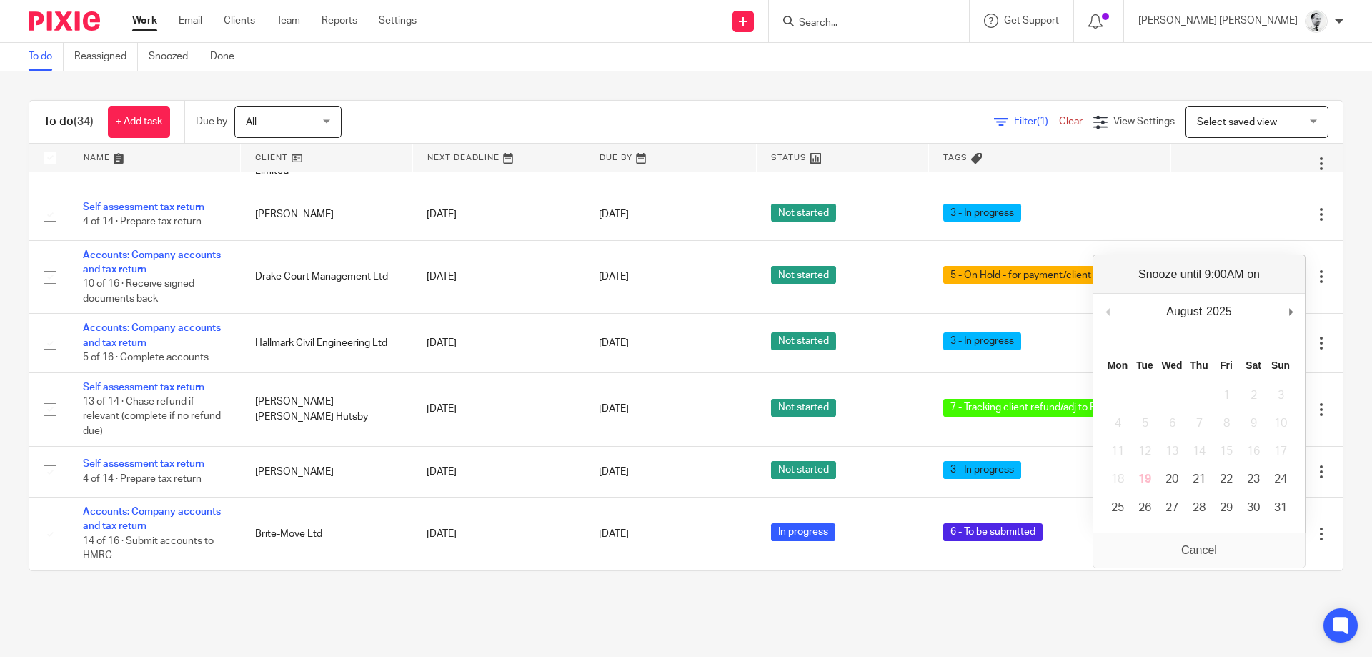
click at [872, 644] on main "To do Reassigned Snoozed Done To do (34) + Add task Due by All All [DATE] [DATE…" at bounding box center [686, 328] width 1372 height 657
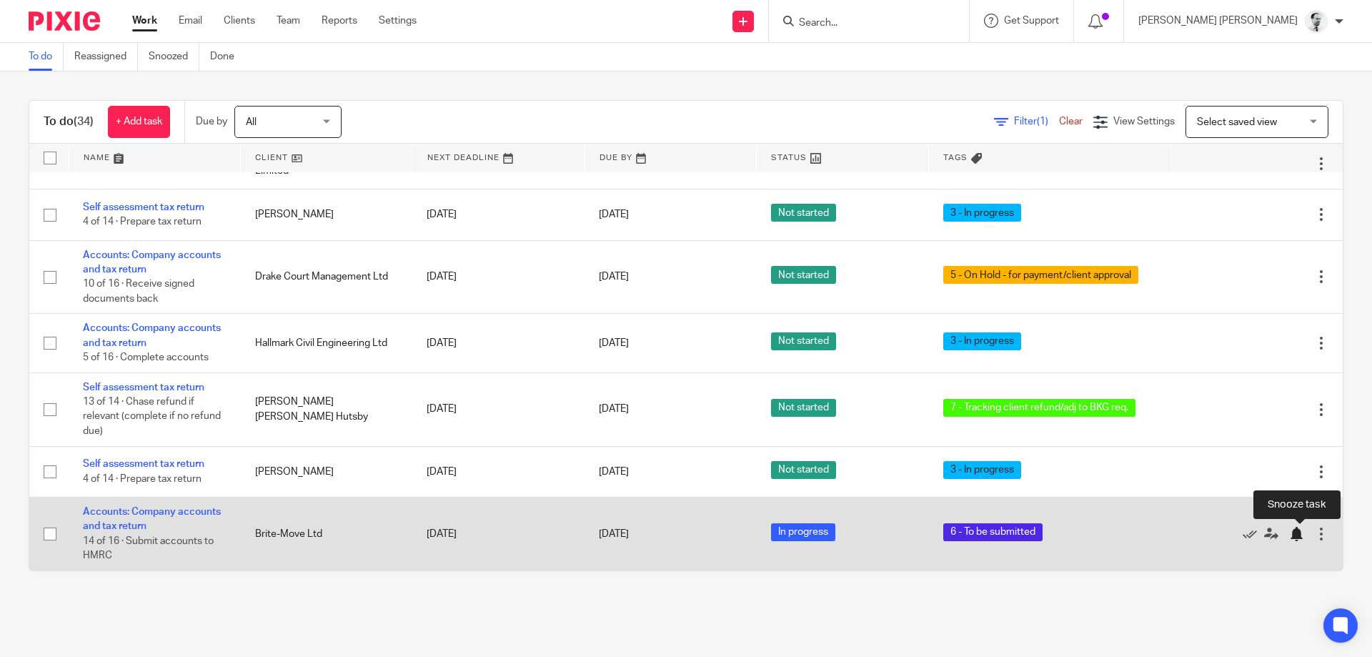
click at [1301, 532] on div at bounding box center [1296, 534] width 14 height 14
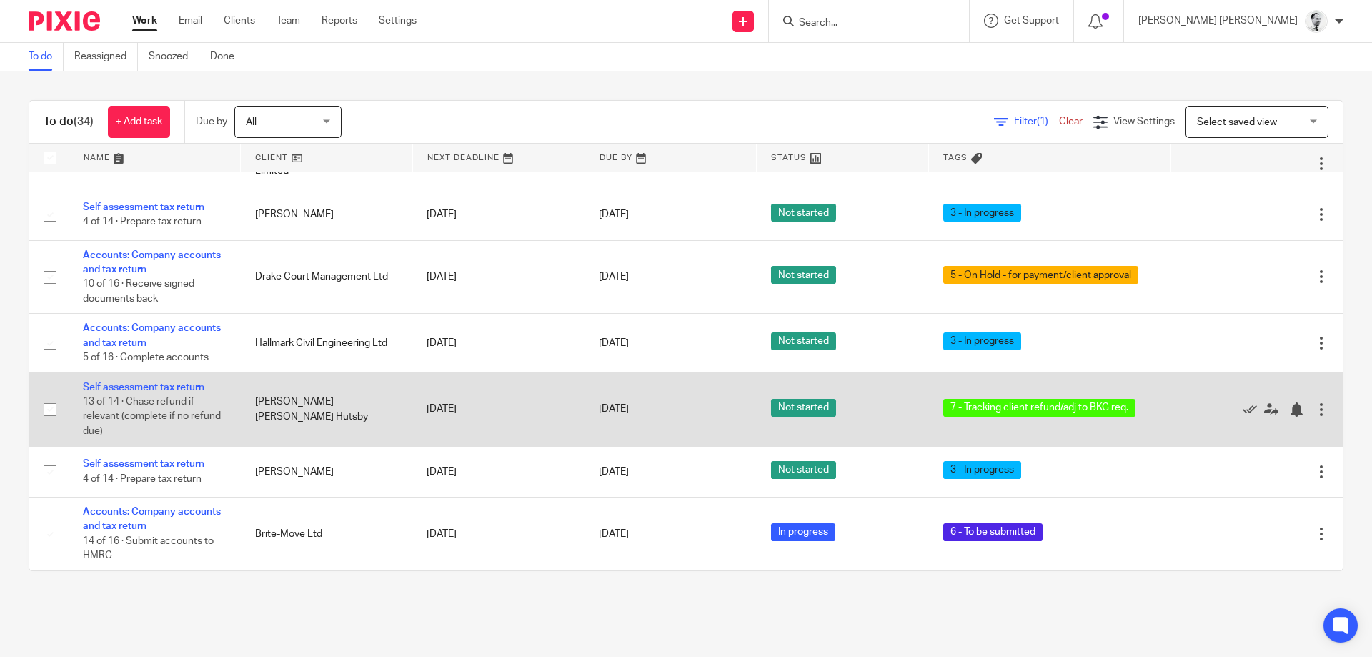
scroll to position [573, 0]
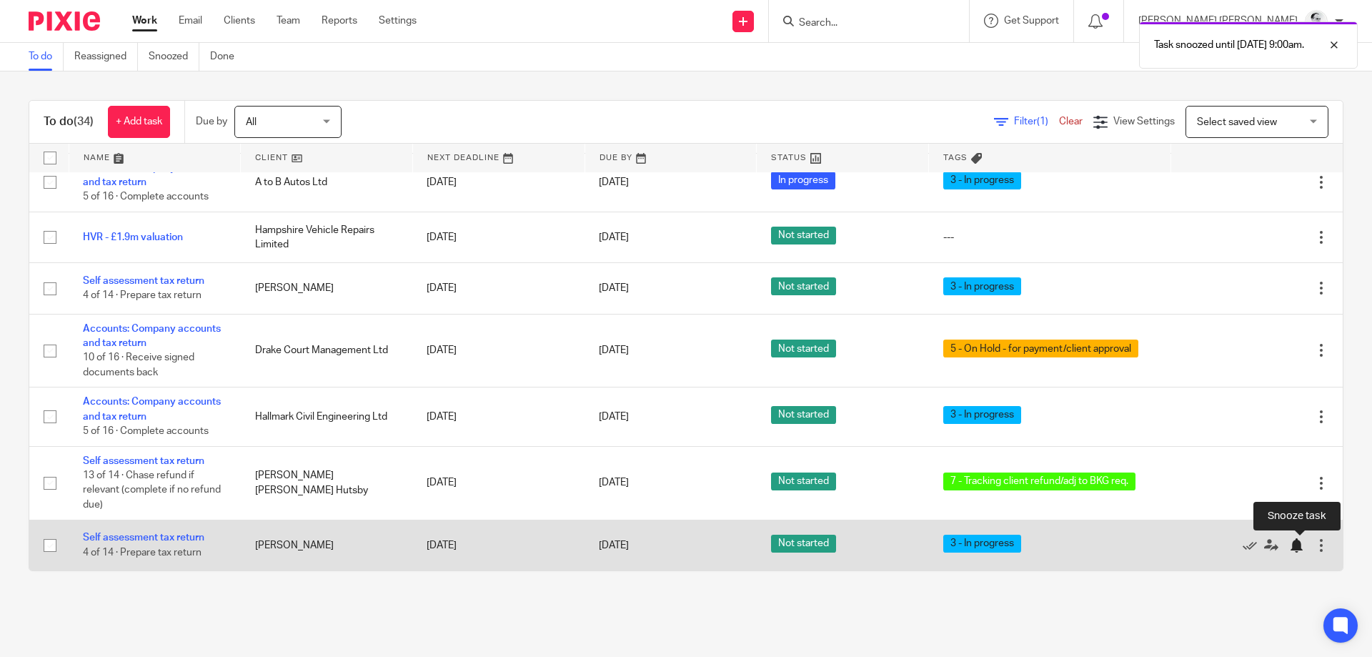
click at [1293, 545] on div at bounding box center [1296, 545] width 14 height 14
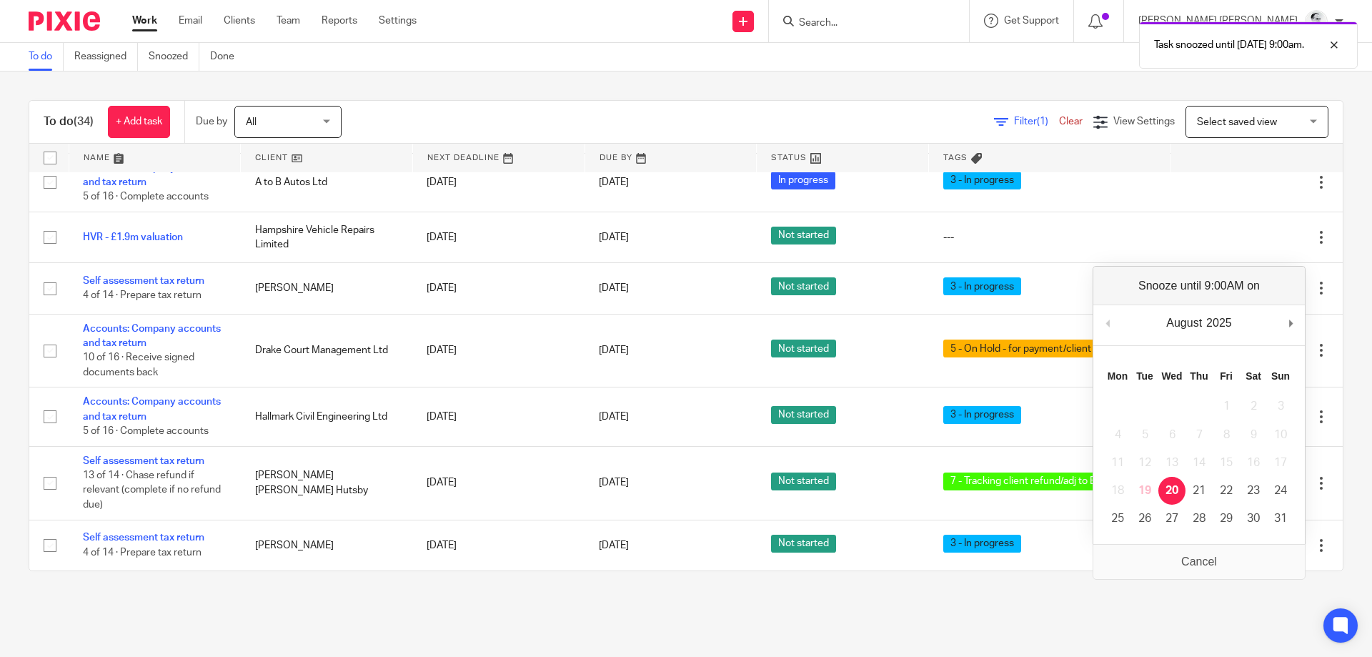
scroll to position [522, 0]
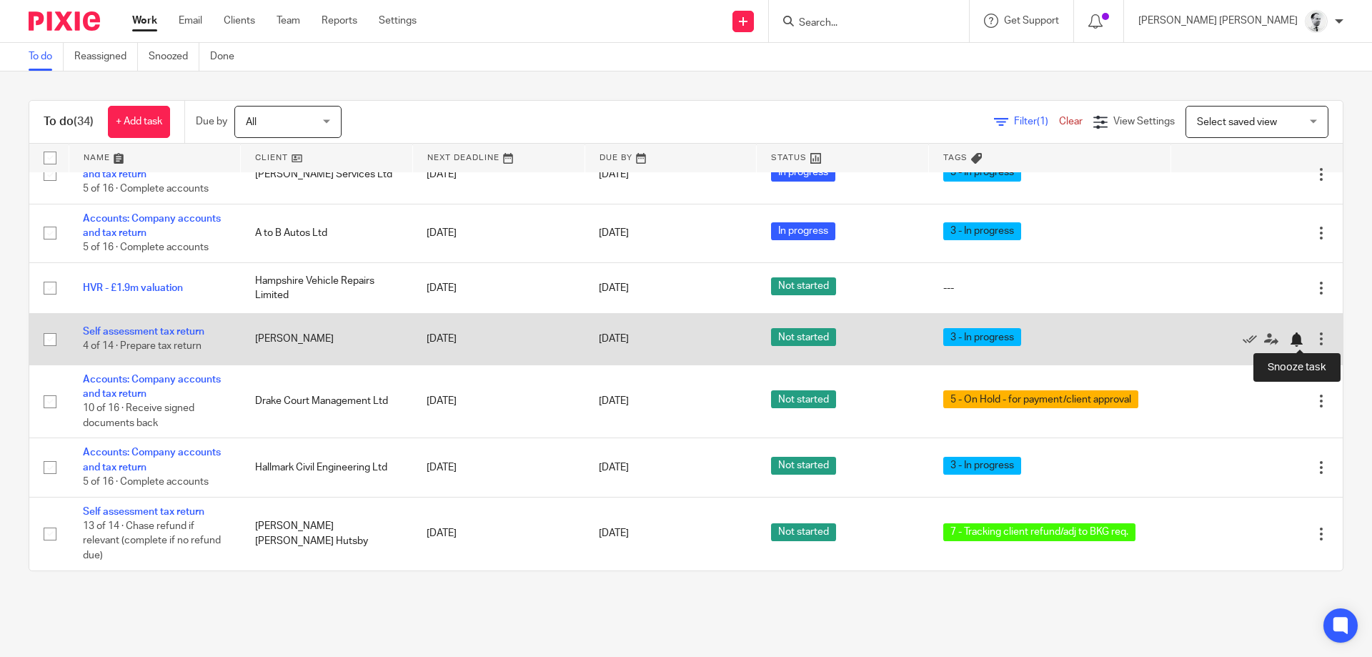
click at [1296, 337] on div at bounding box center [1296, 339] width 14 height 14
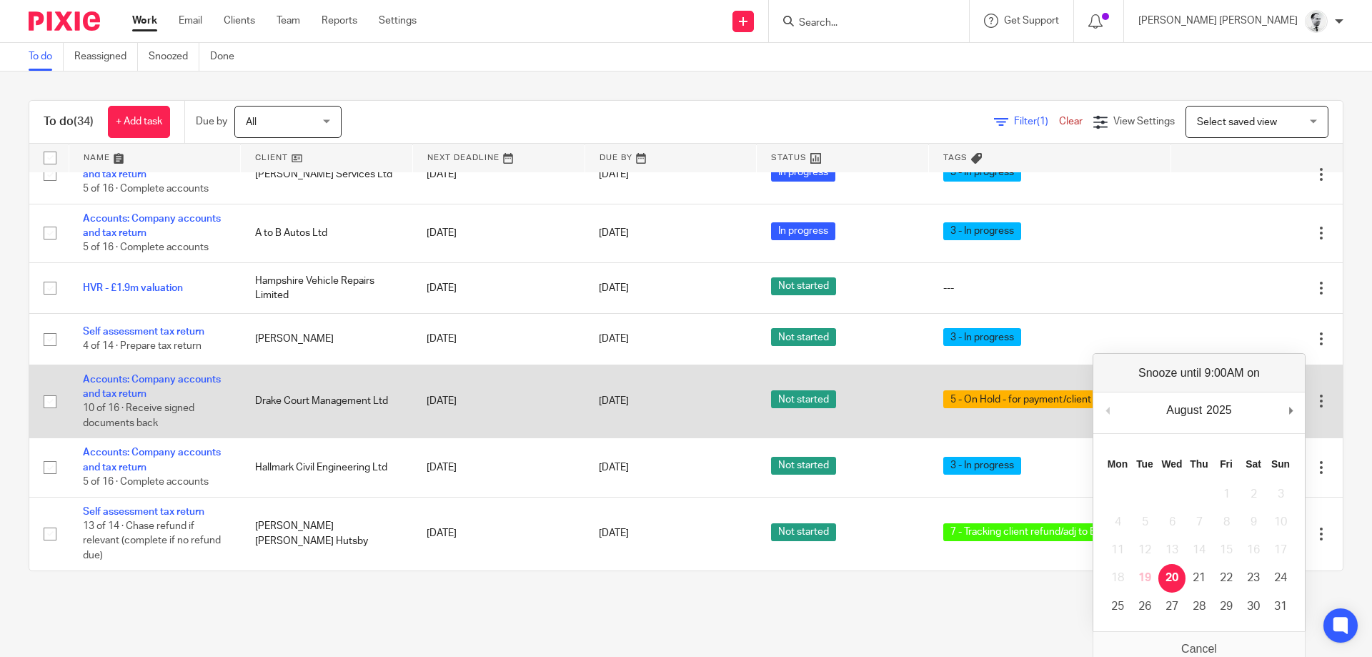
scroll to position [470, 0]
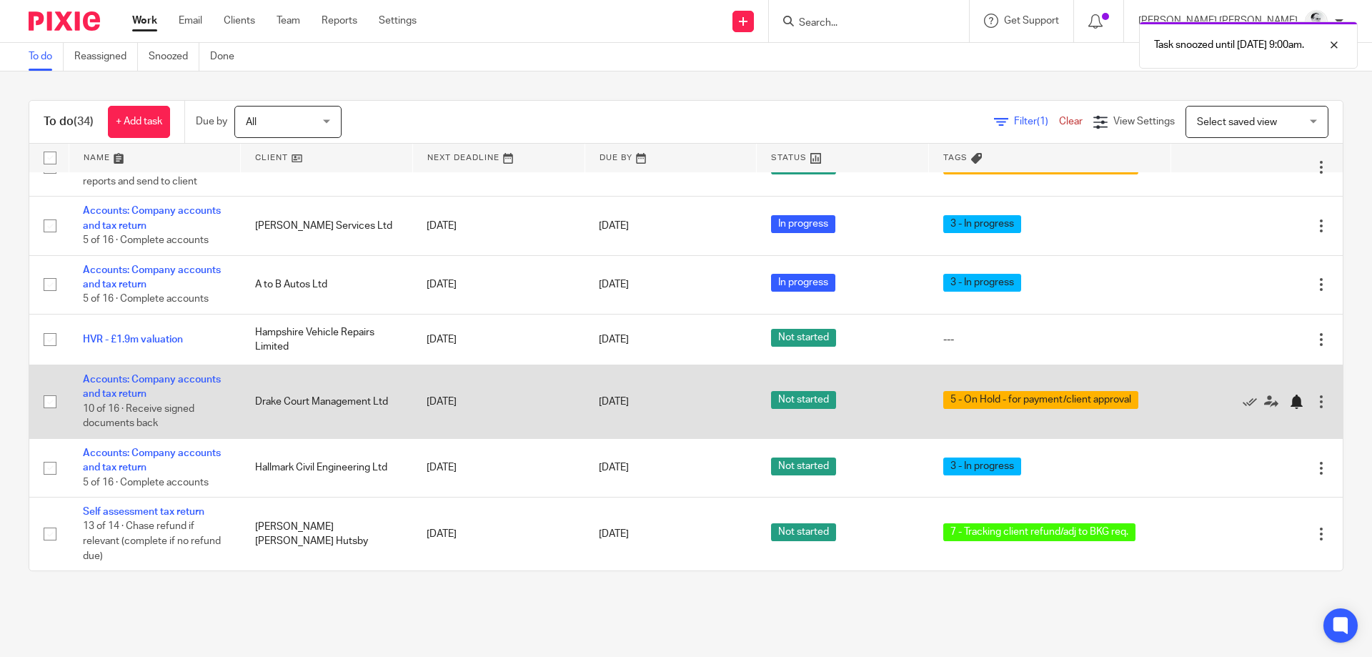
click at [1298, 397] on div at bounding box center [1296, 401] width 14 height 14
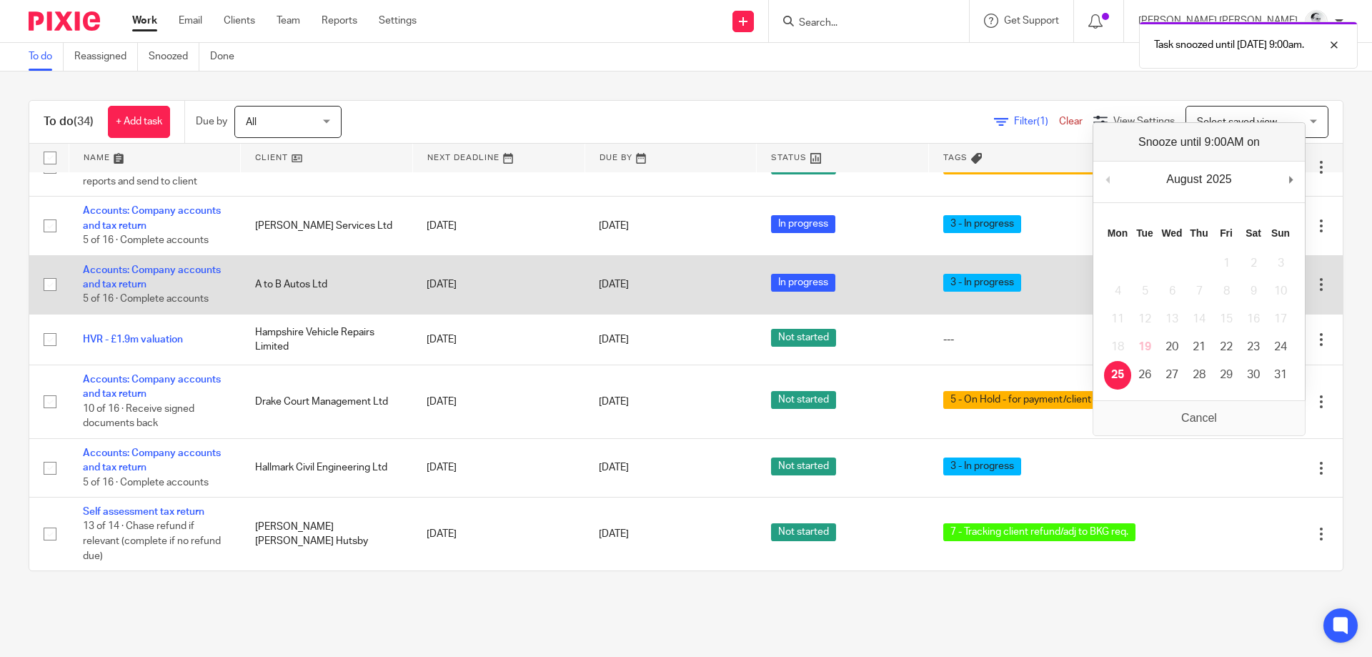
scroll to position [397, 0]
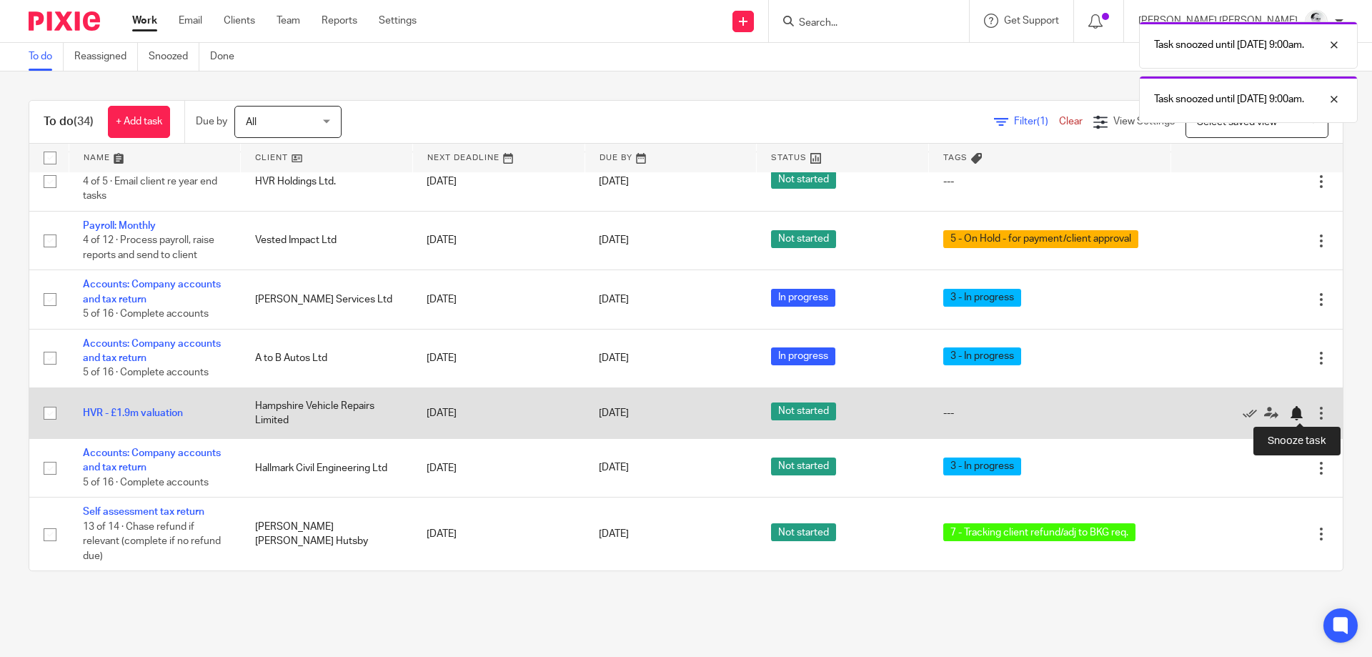
click at [1298, 408] on div at bounding box center [1296, 413] width 14 height 14
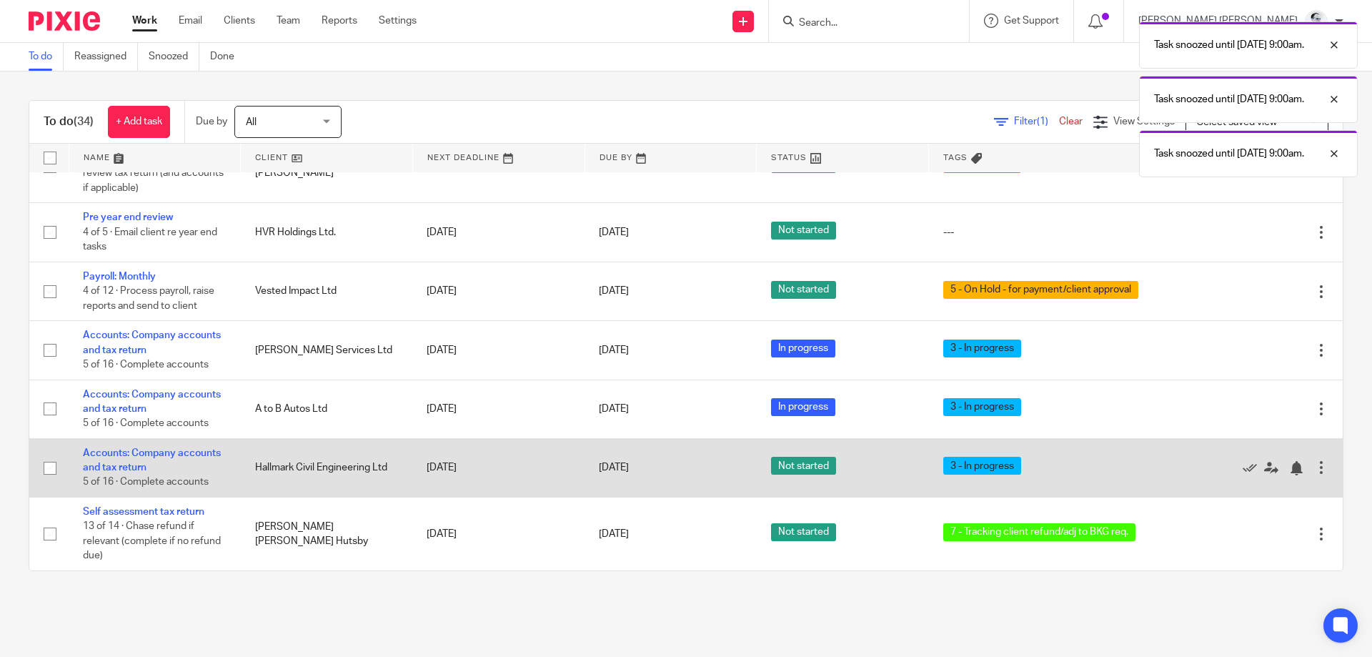
scroll to position [346, 0]
click at [1299, 467] on div at bounding box center [1296, 468] width 14 height 14
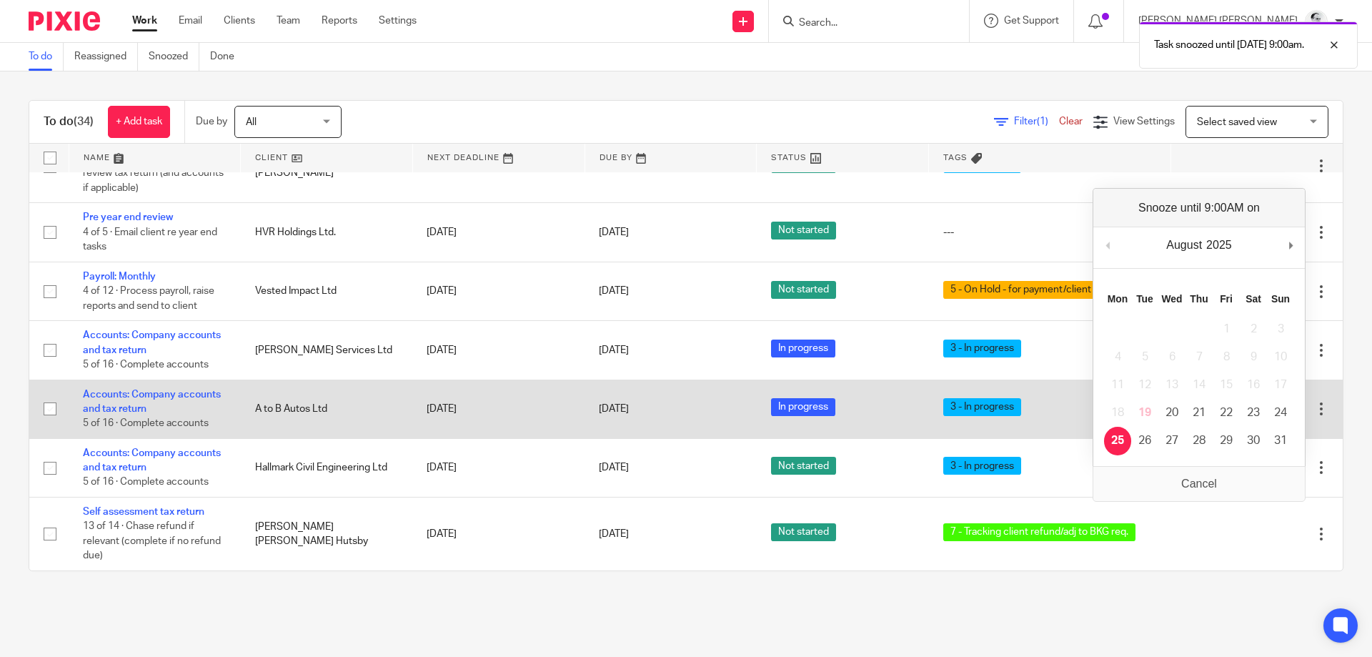
scroll to position [287, 0]
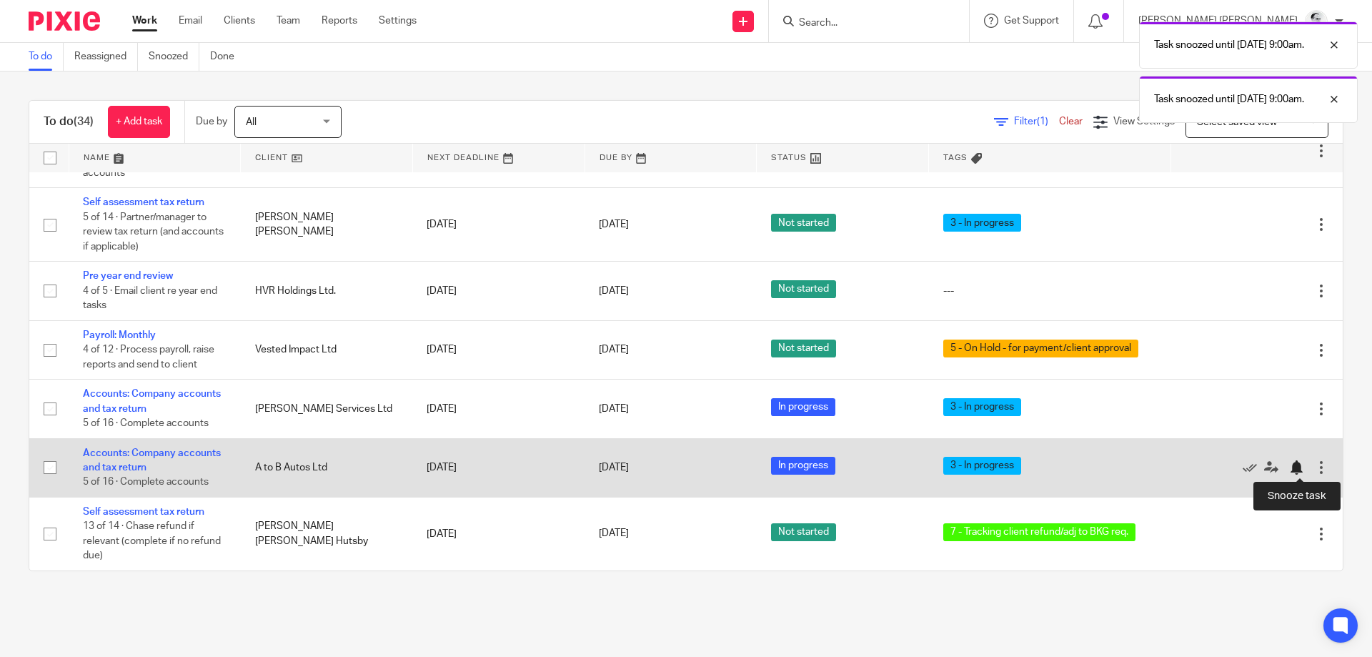
click at [1298, 466] on div at bounding box center [1296, 467] width 14 height 14
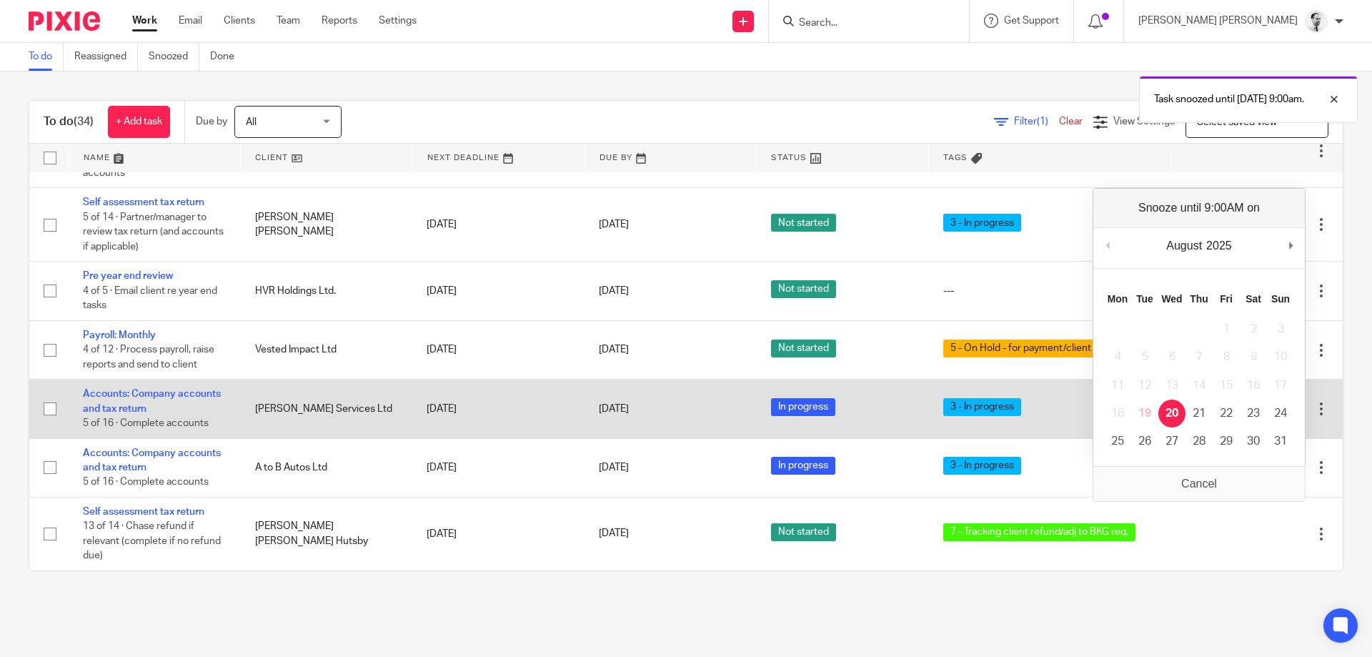
scroll to position [228, 0]
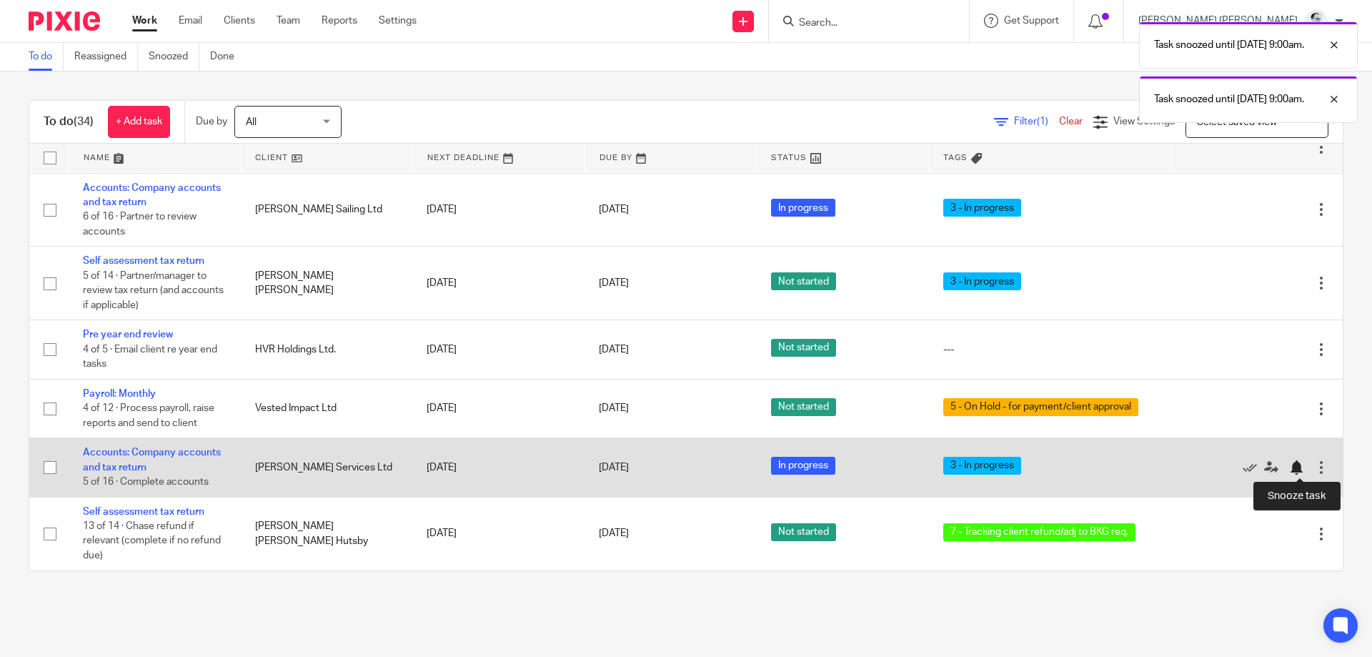
click at [1298, 470] on div at bounding box center [1296, 467] width 14 height 14
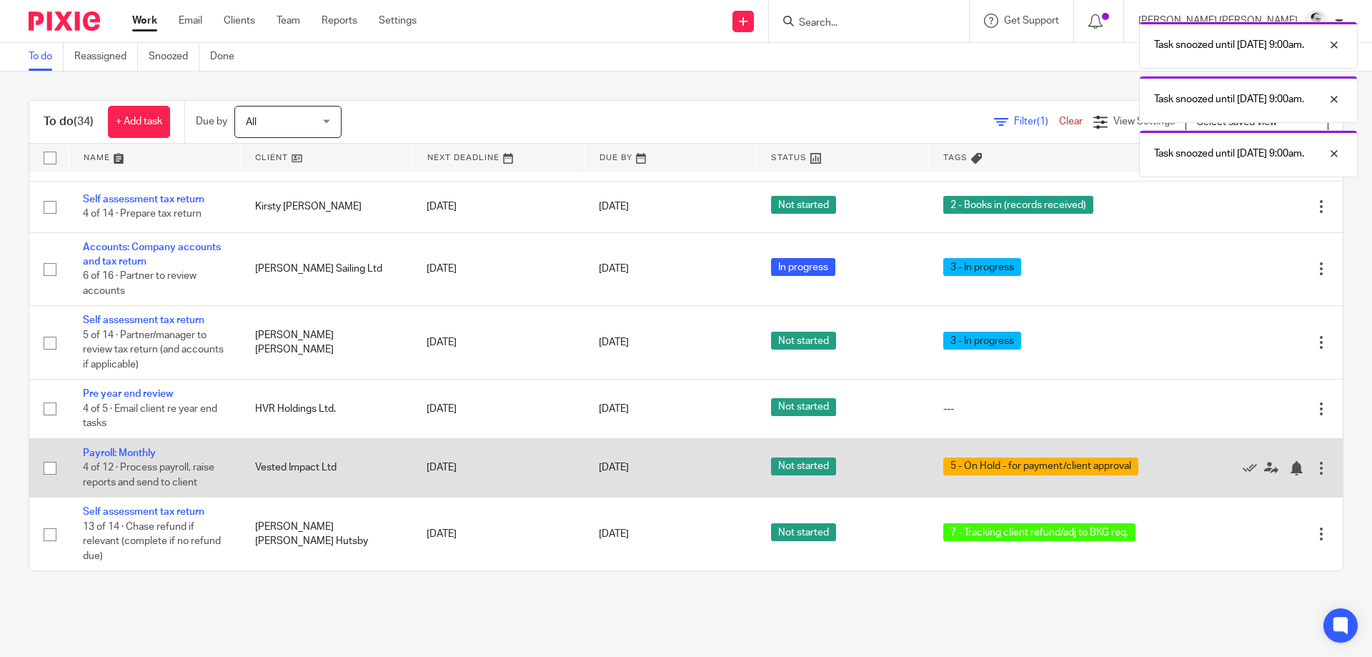
scroll to position [169, 0]
click at [1291, 461] on div at bounding box center [1296, 468] width 14 height 14
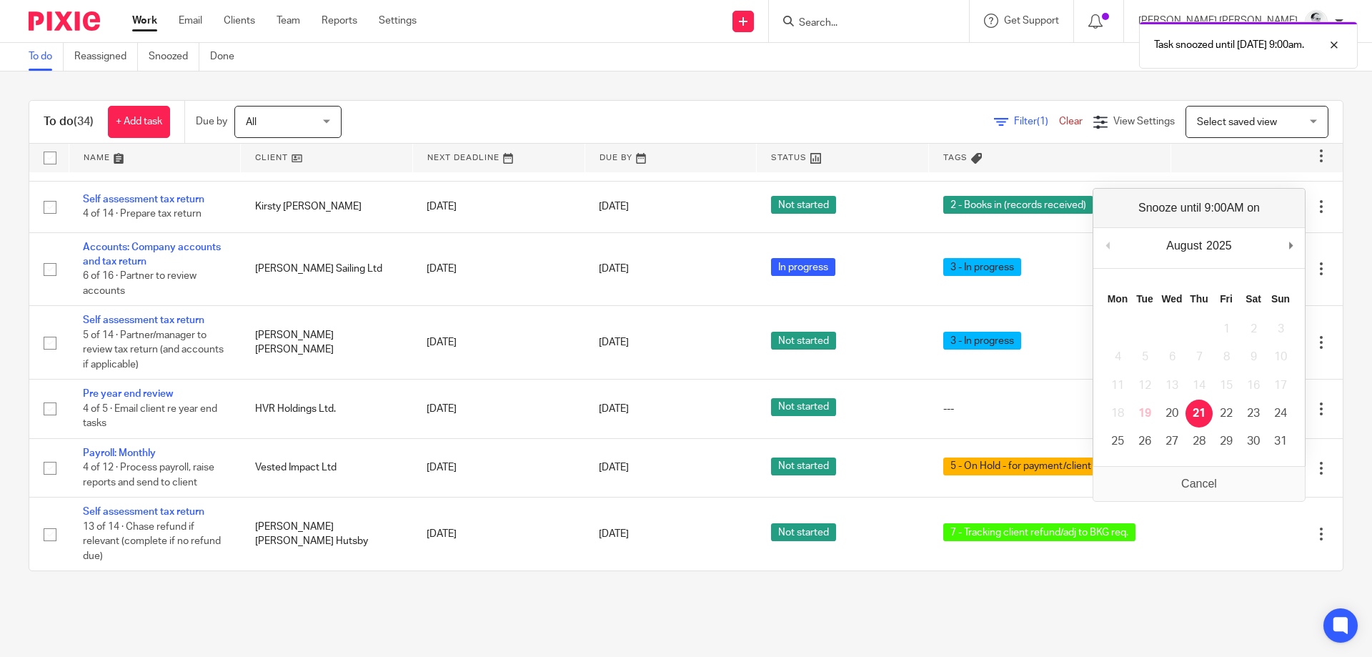
scroll to position [110, 0]
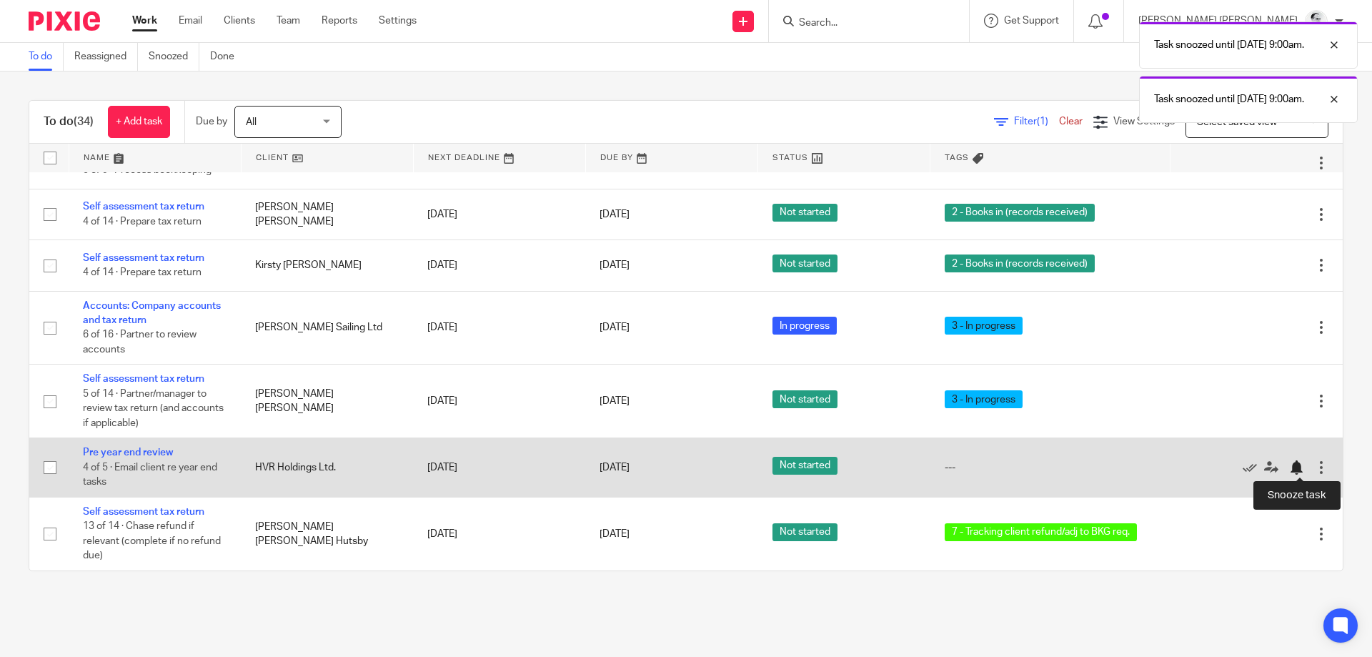
click at [1300, 467] on div at bounding box center [1296, 467] width 14 height 14
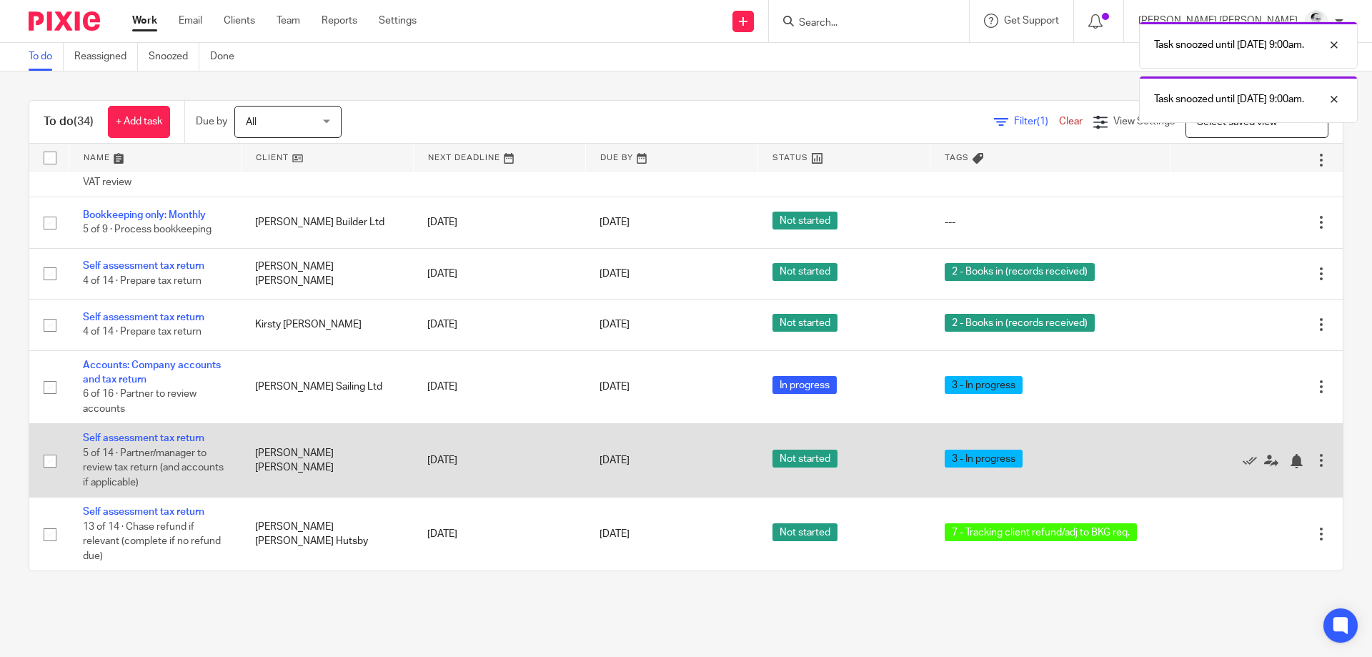
scroll to position [51, 0]
click at [1295, 459] on div at bounding box center [1296, 461] width 14 height 14
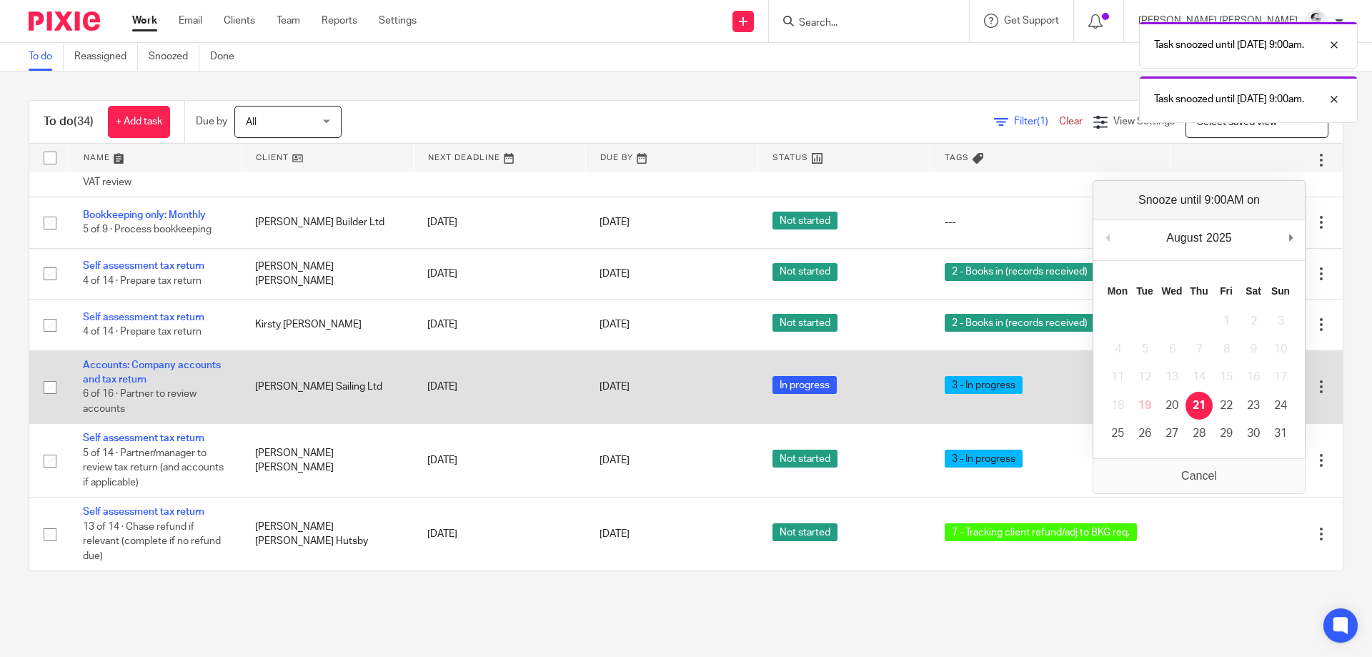
scroll to position [0, 0]
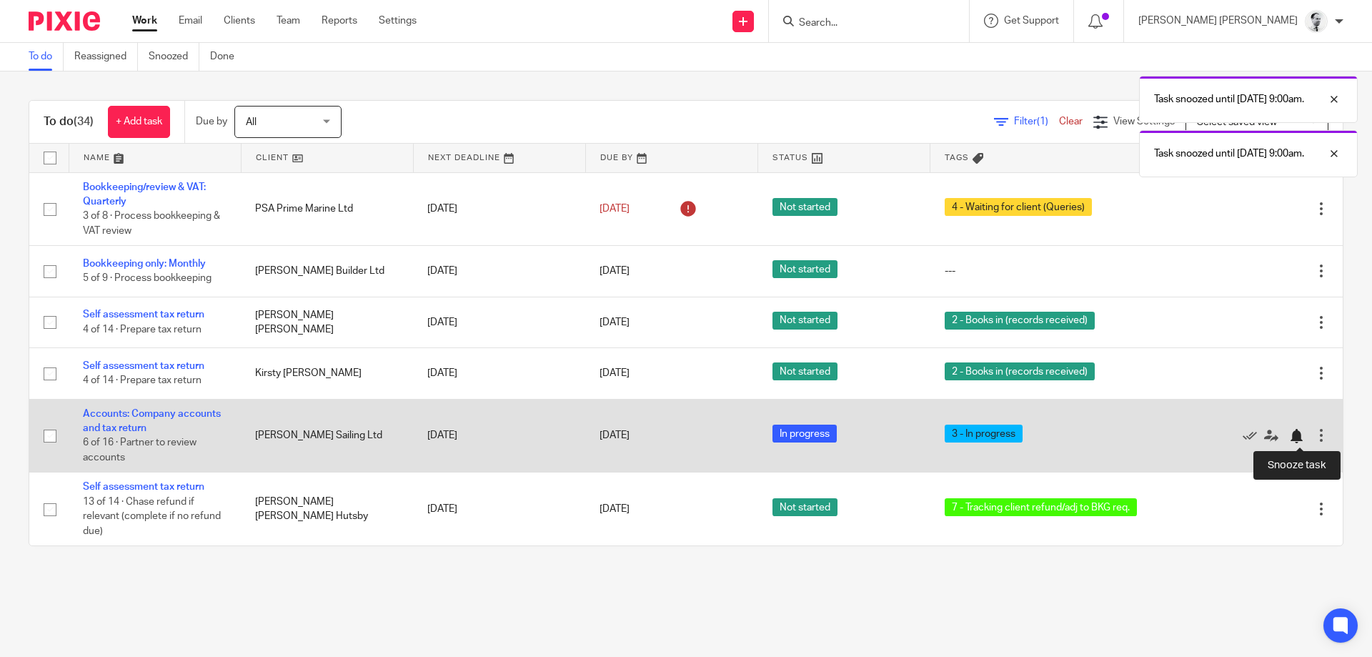
click at [1301, 436] on div at bounding box center [1296, 436] width 14 height 14
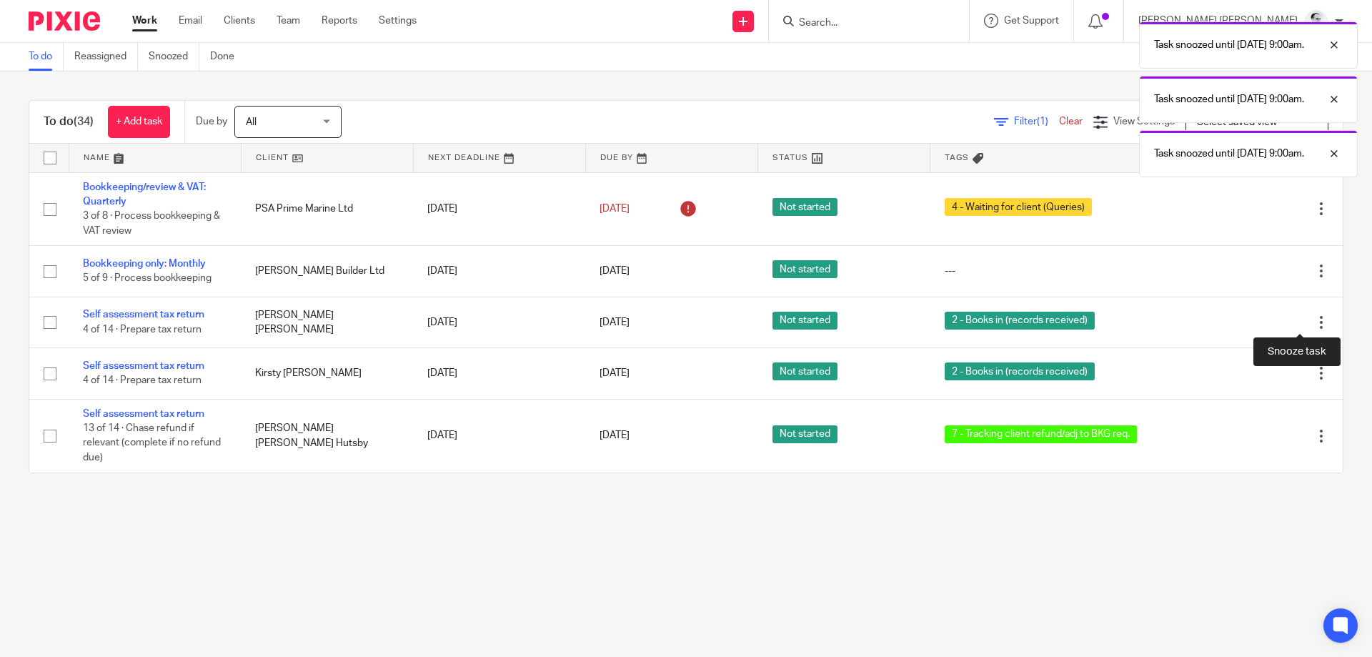
drag, startPoint x: 1293, startPoint y: 319, endPoint x: 1292, endPoint y: 341, distance: 22.2
click at [1294, 319] on div at bounding box center [1296, 322] width 14 height 14
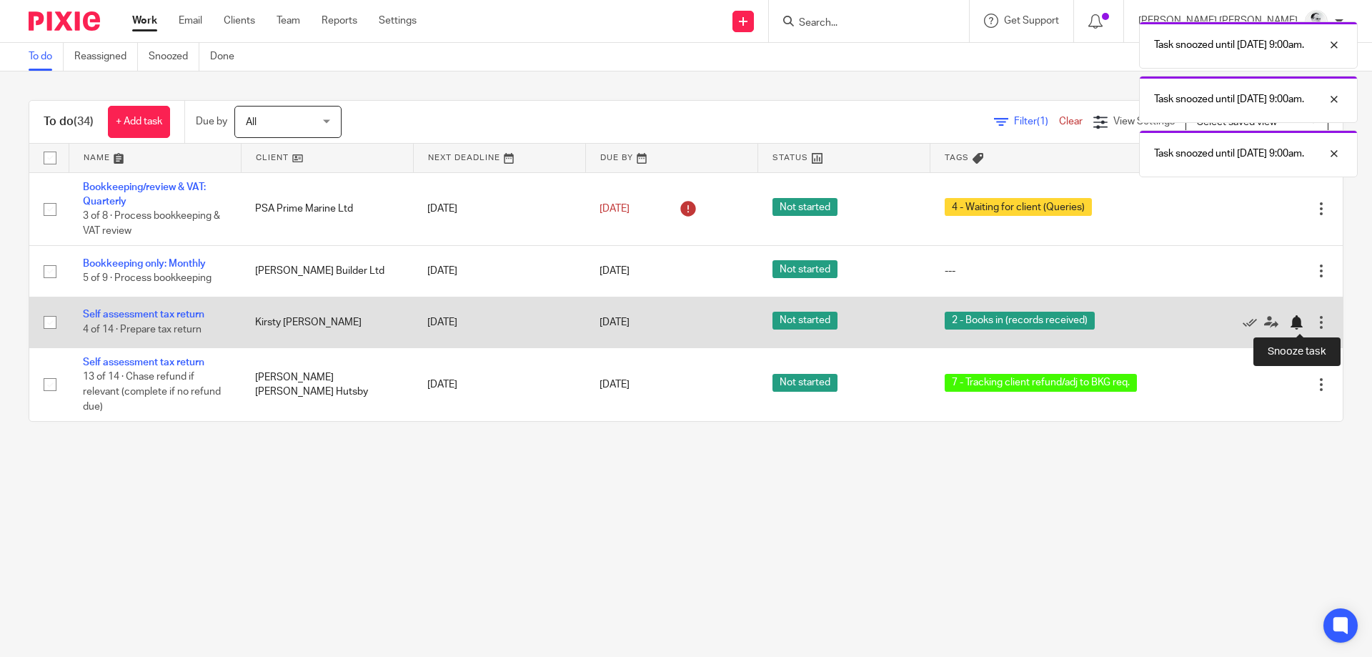
click at [1298, 320] on div at bounding box center [1296, 322] width 14 height 14
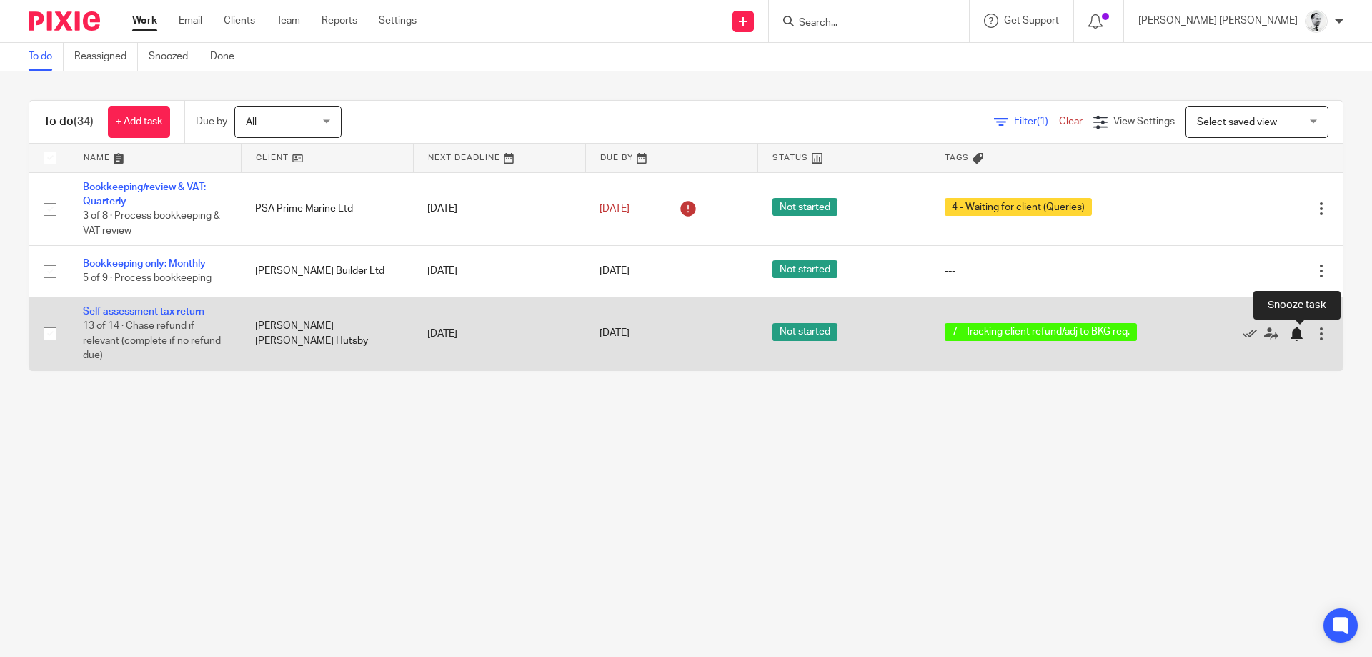
click at [1301, 337] on div at bounding box center [1296, 334] width 14 height 14
